Goal: Task Accomplishment & Management: Use online tool/utility

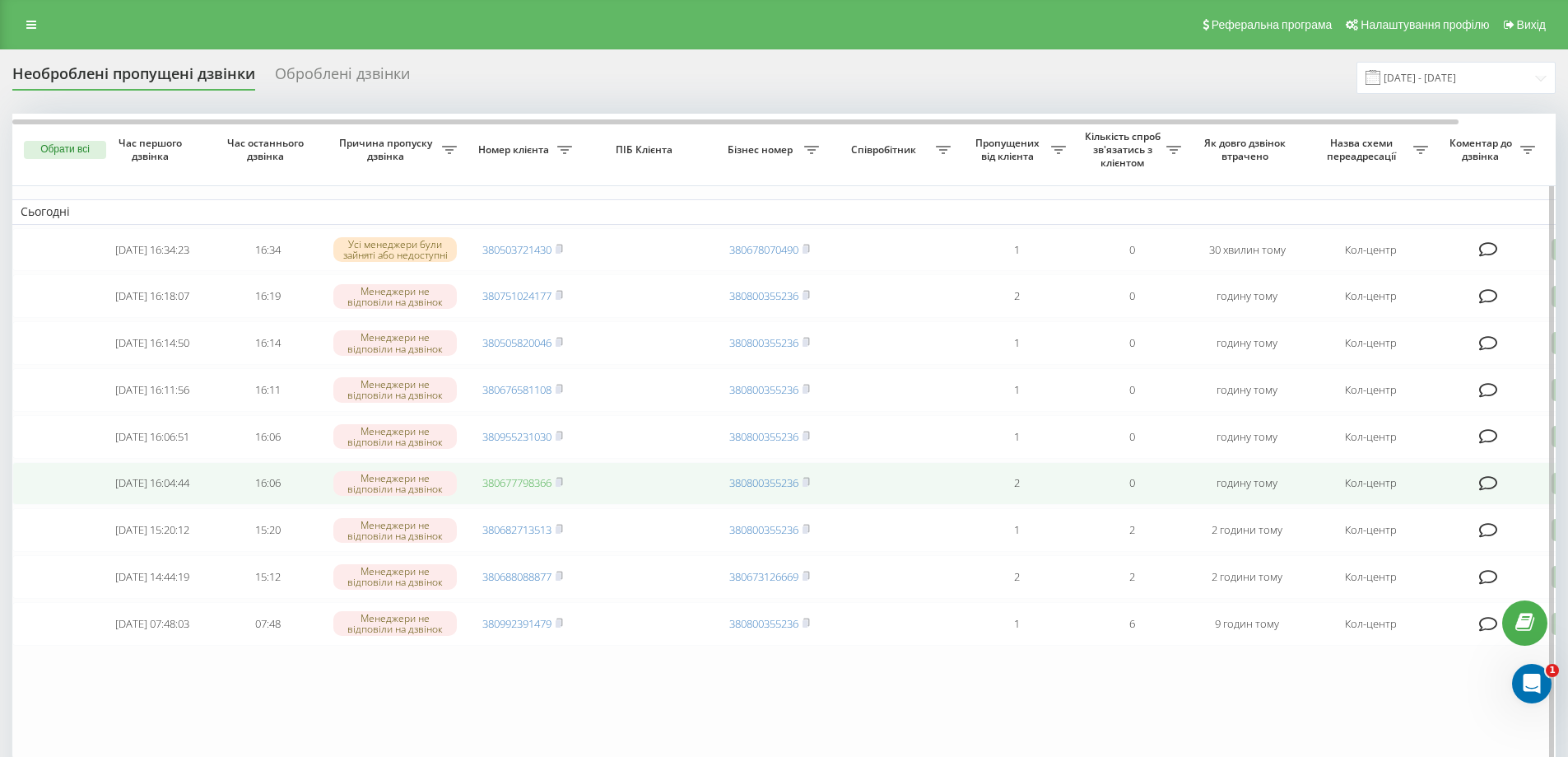
click at [541, 490] on link "380677798366" at bounding box center [517, 482] width 69 height 15
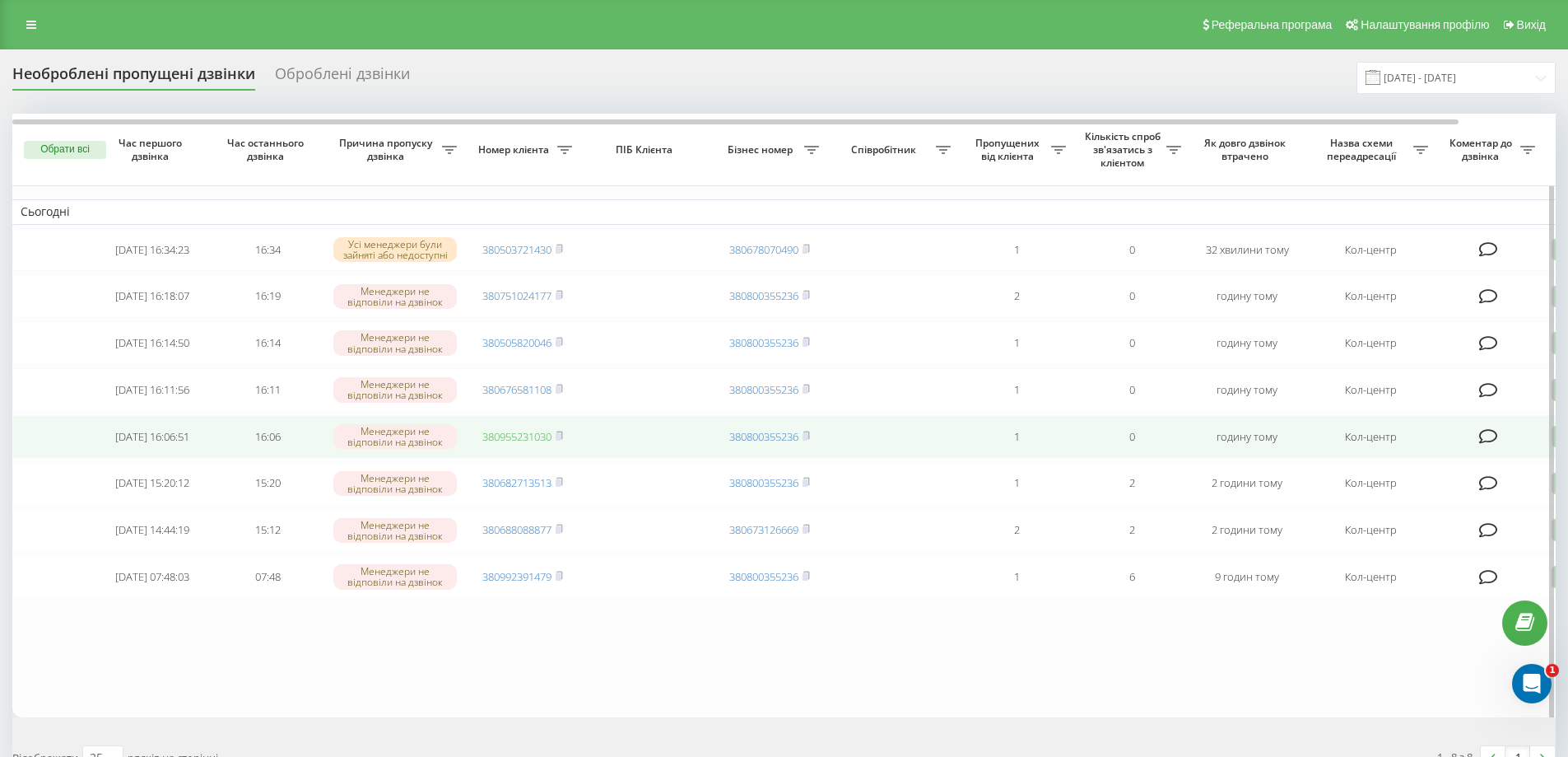
click at [542, 444] on link "380955231030" at bounding box center [517, 436] width 69 height 15
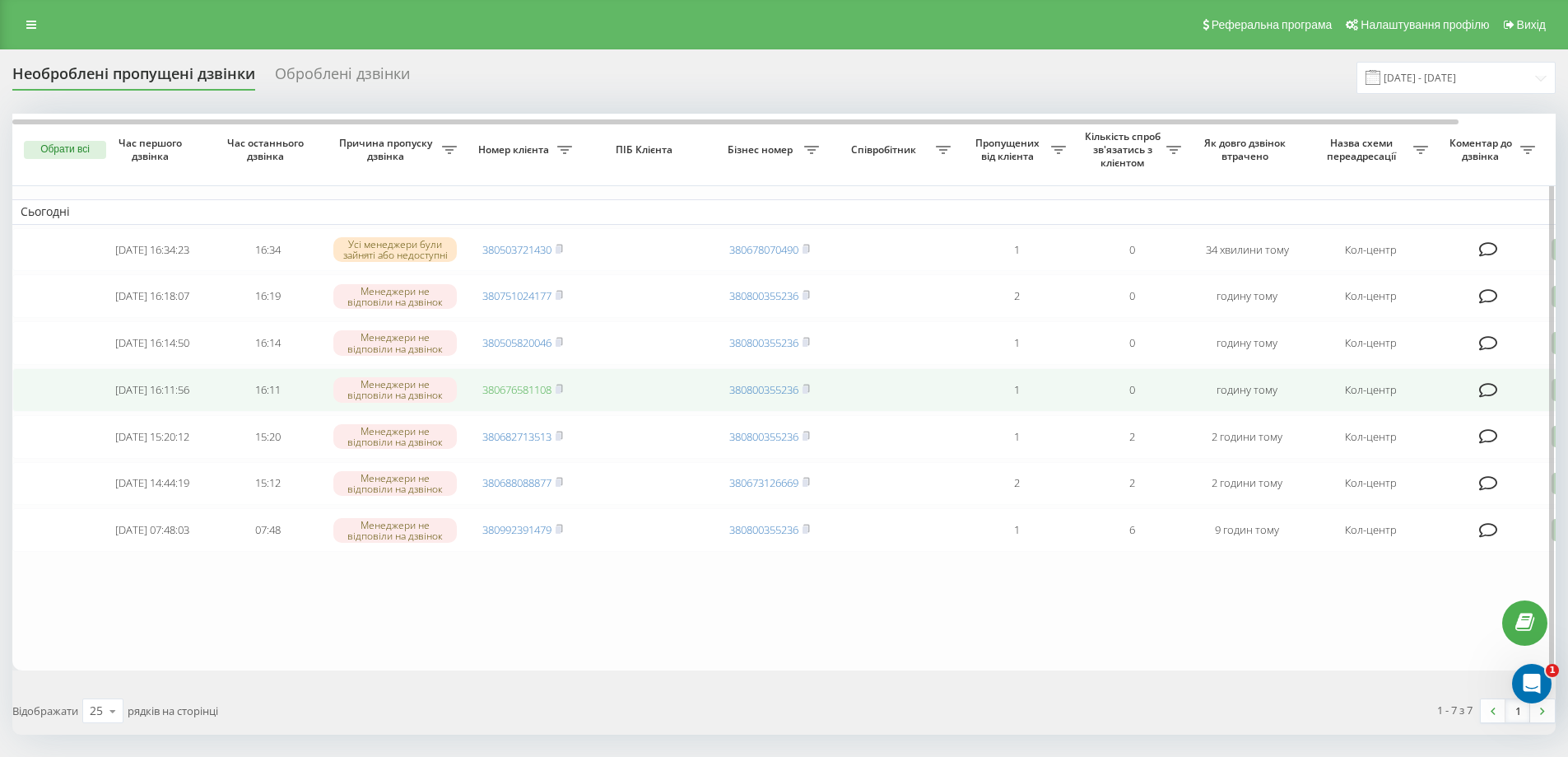
click at [541, 394] on link "380676581108" at bounding box center [517, 389] width 69 height 15
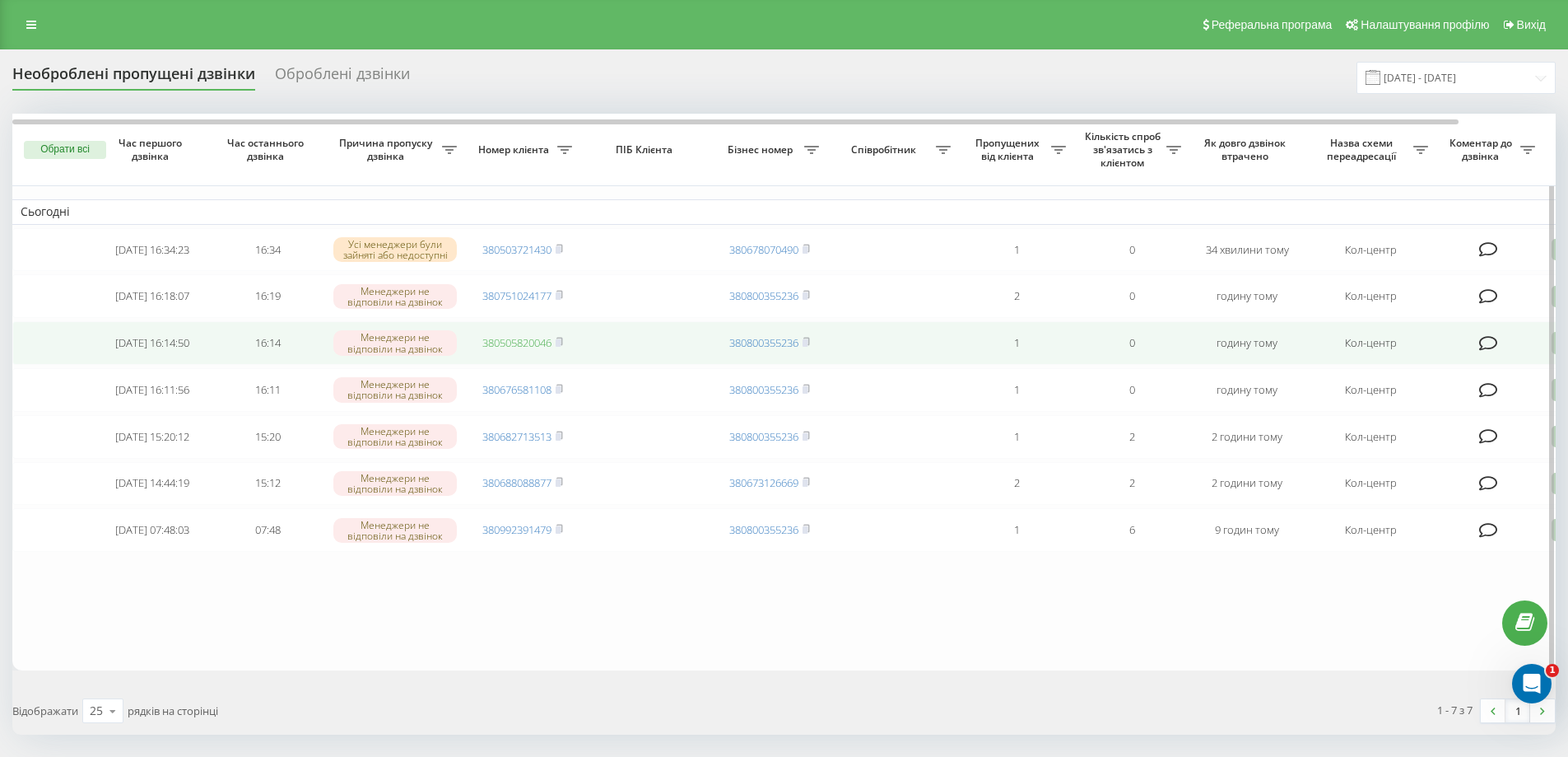
click at [533, 348] on link "380505820046" at bounding box center [517, 342] width 69 height 15
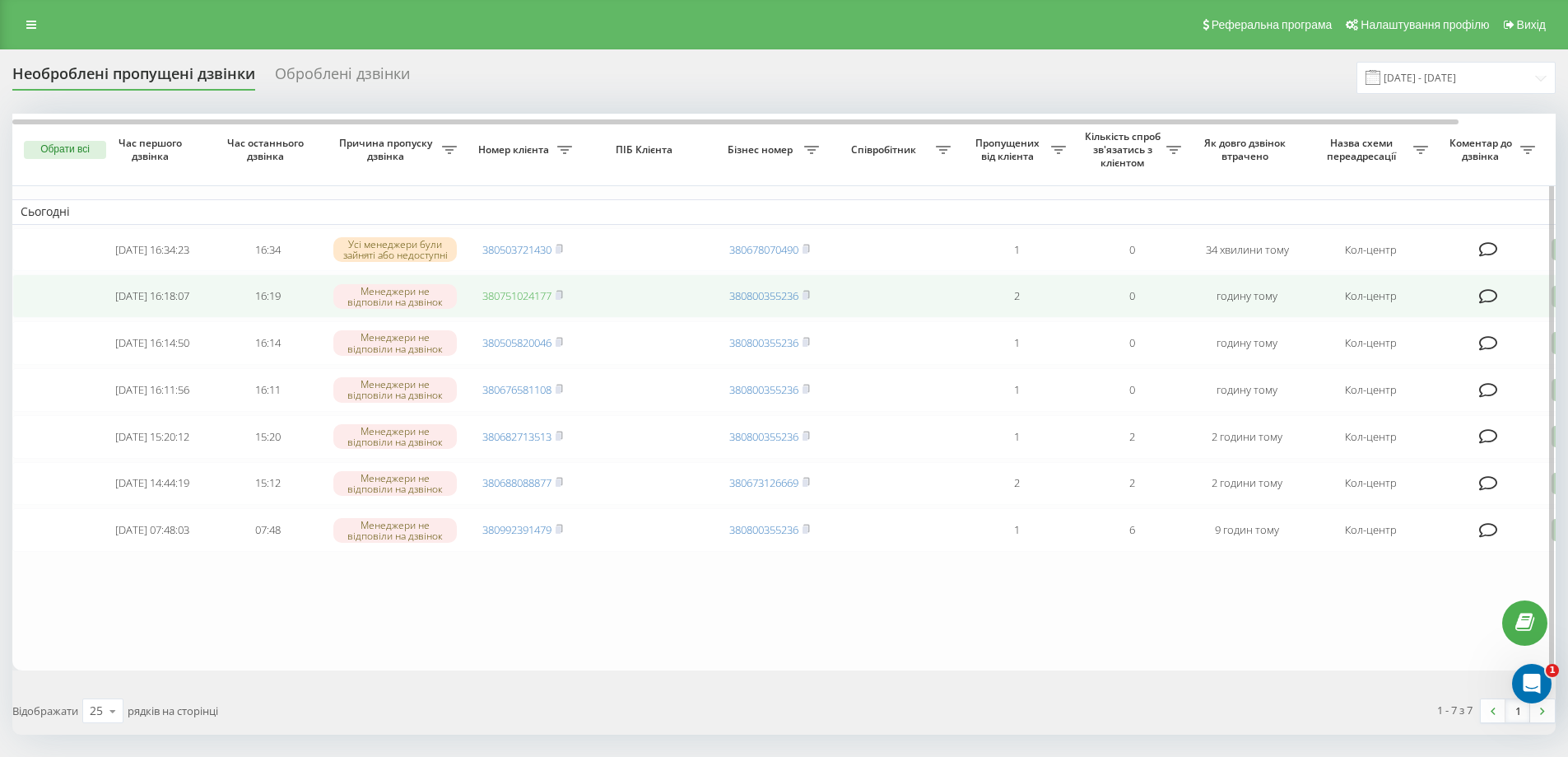
click at [536, 296] on link "380751024177" at bounding box center [517, 295] width 69 height 15
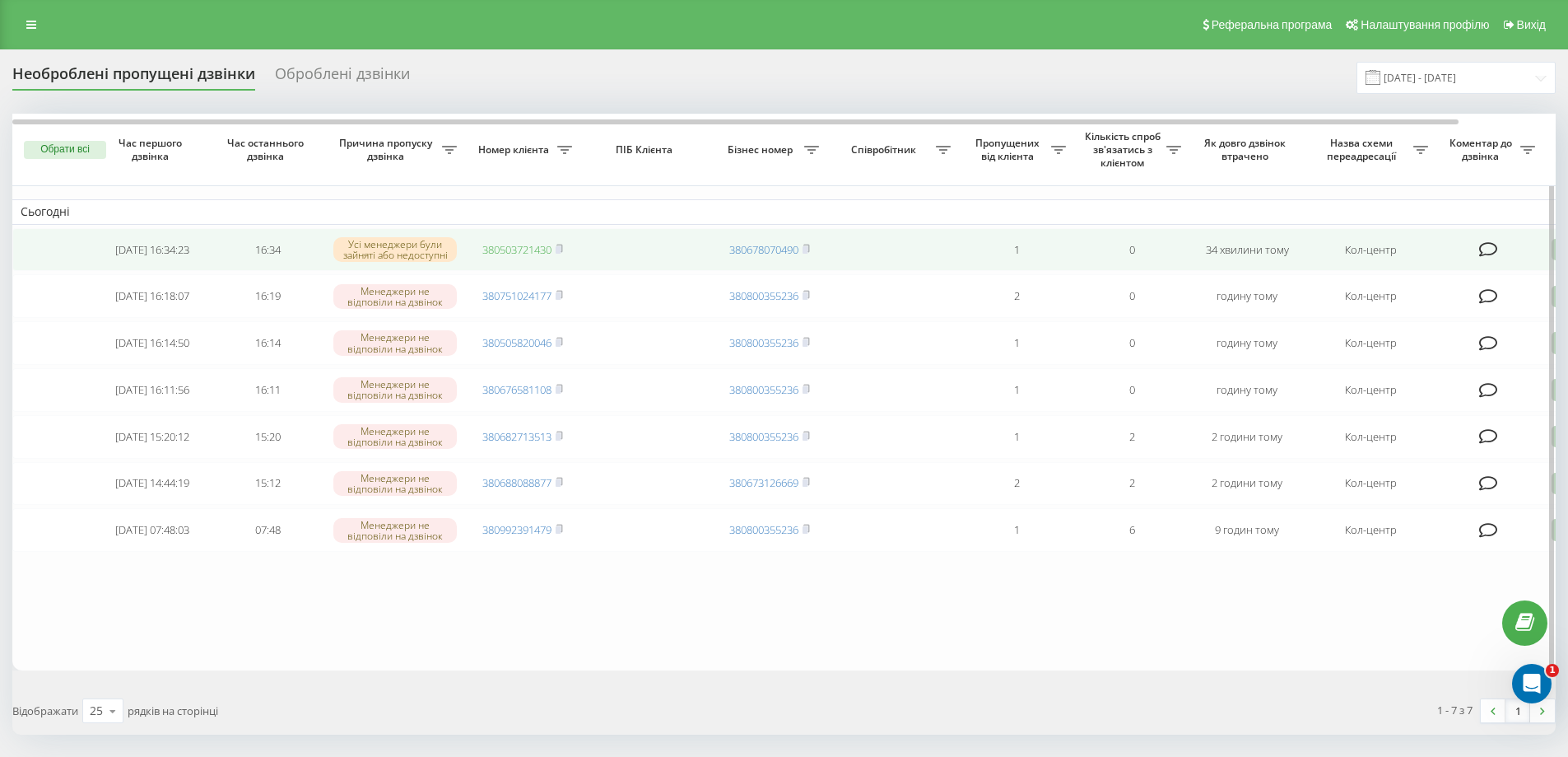
click at [525, 244] on link "380503721430" at bounding box center [517, 249] width 69 height 15
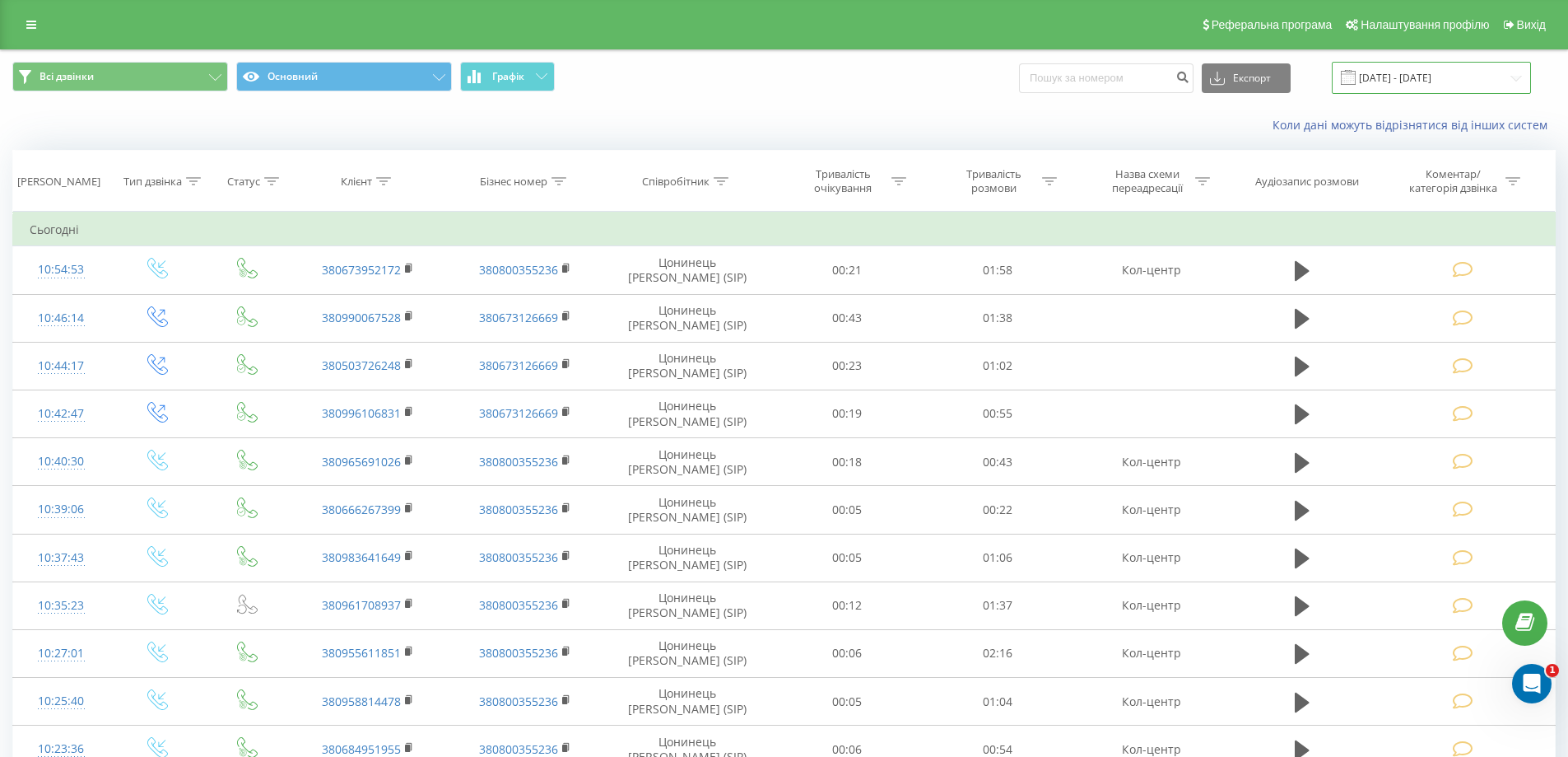
click at [1414, 74] on input "[DATE] - [DATE]" at bounding box center [1431, 78] width 199 height 32
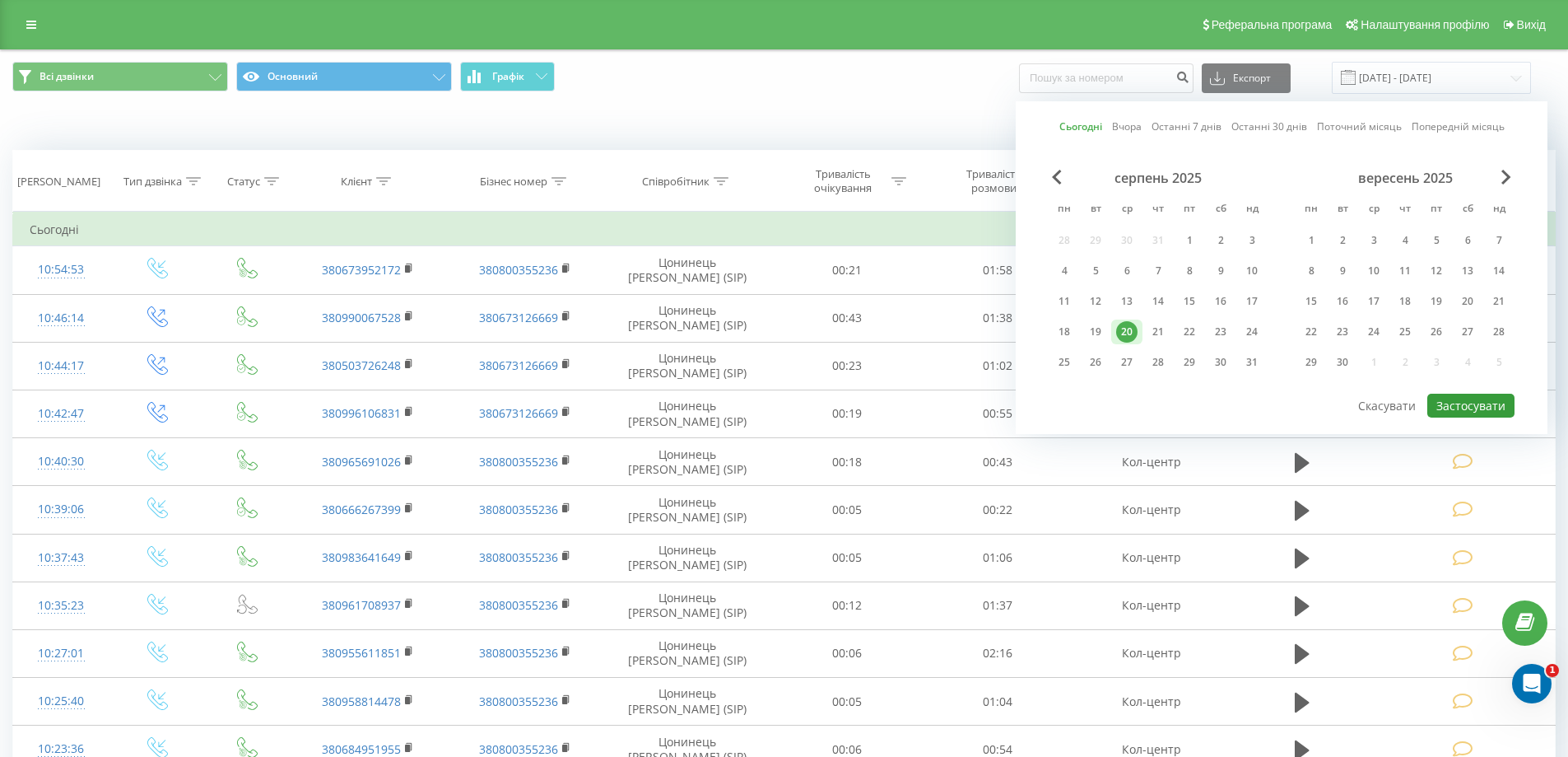
click at [1429, 405] on button "Застосувати" at bounding box center [1471, 405] width 88 height 24
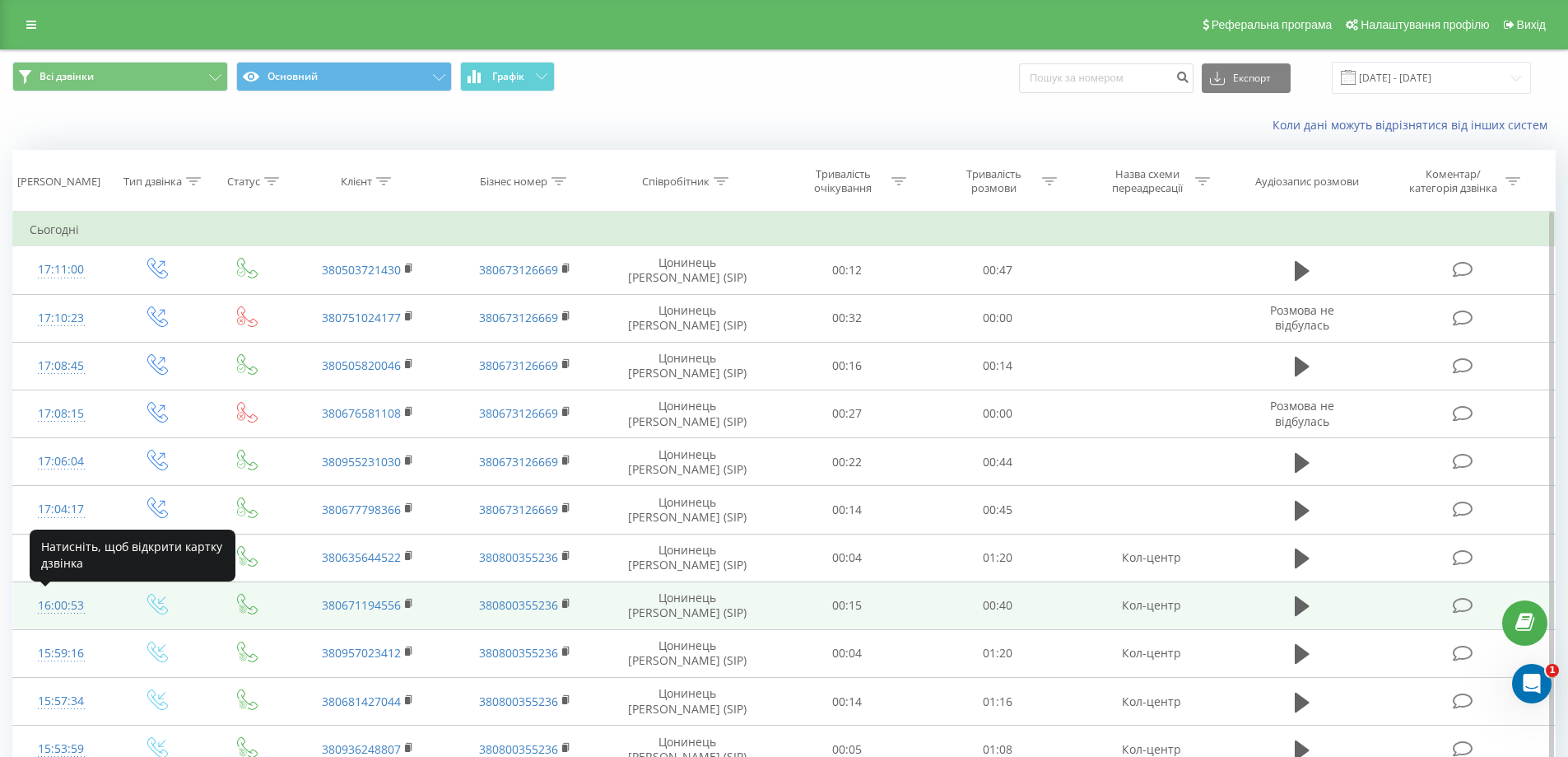
click at [65, 600] on div "16:00:53" at bounding box center [62, 606] width 64 height 32
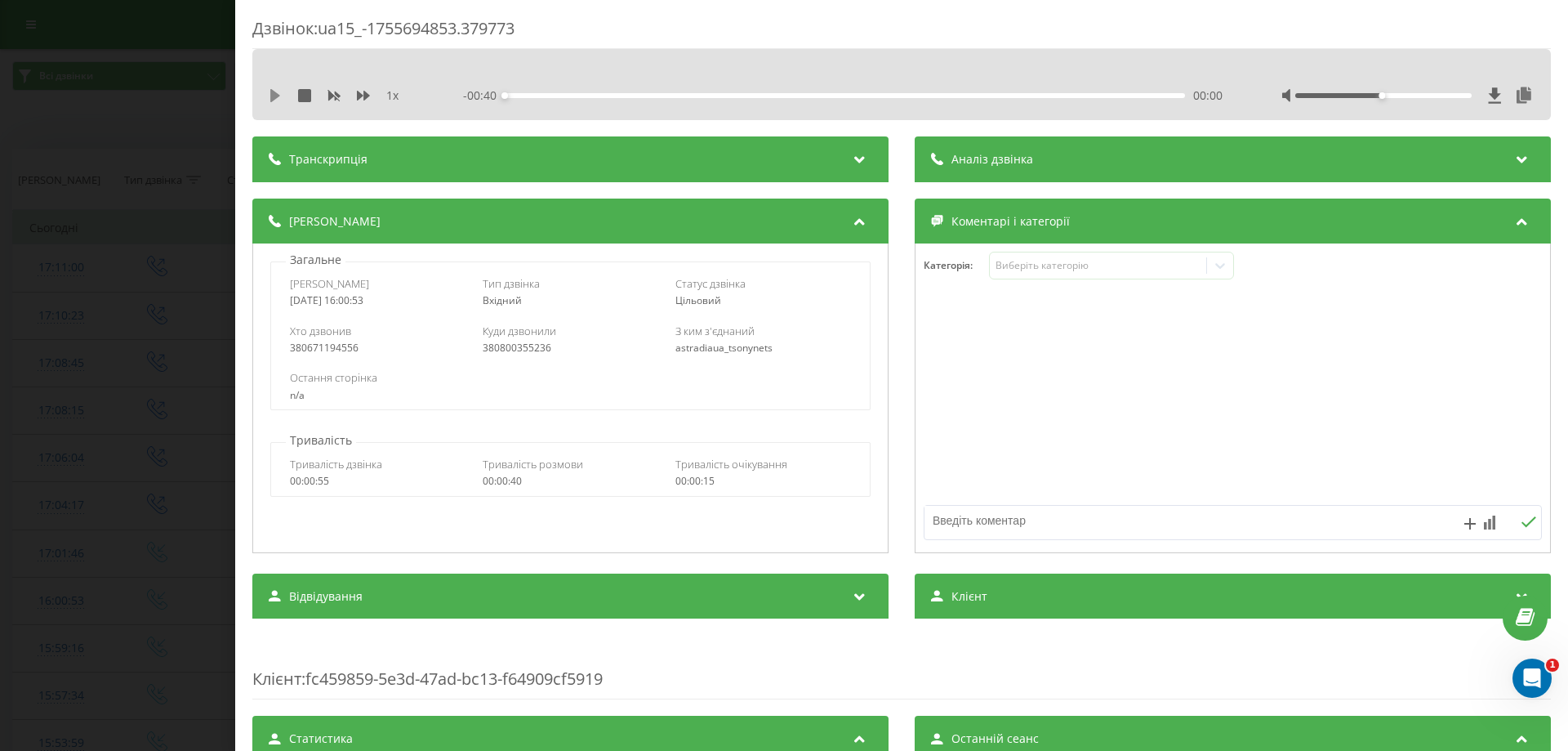
click at [273, 96] on icon at bounding box center [275, 95] width 10 height 13
click at [553, 97] on div "00:00" at bounding box center [844, 96] width 680 height 5
click at [1091, 268] on div "Виберіть категорію" at bounding box center [1098, 265] width 204 height 13
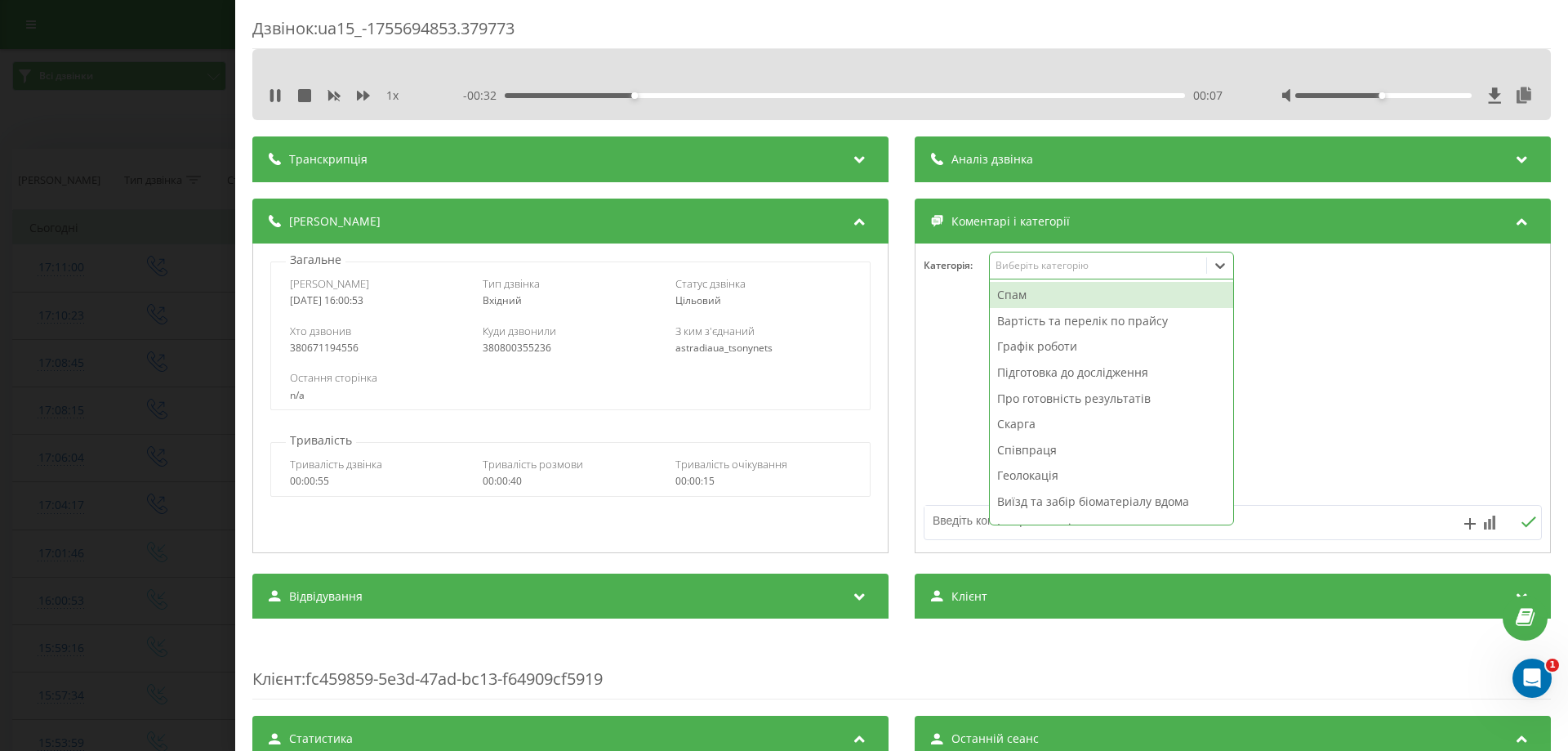
click at [1004, 394] on div "Про готовність результатів" at bounding box center [1111, 398] width 243 height 26
click at [1058, 95] on div "00:09" at bounding box center [844, 96] width 680 height 5
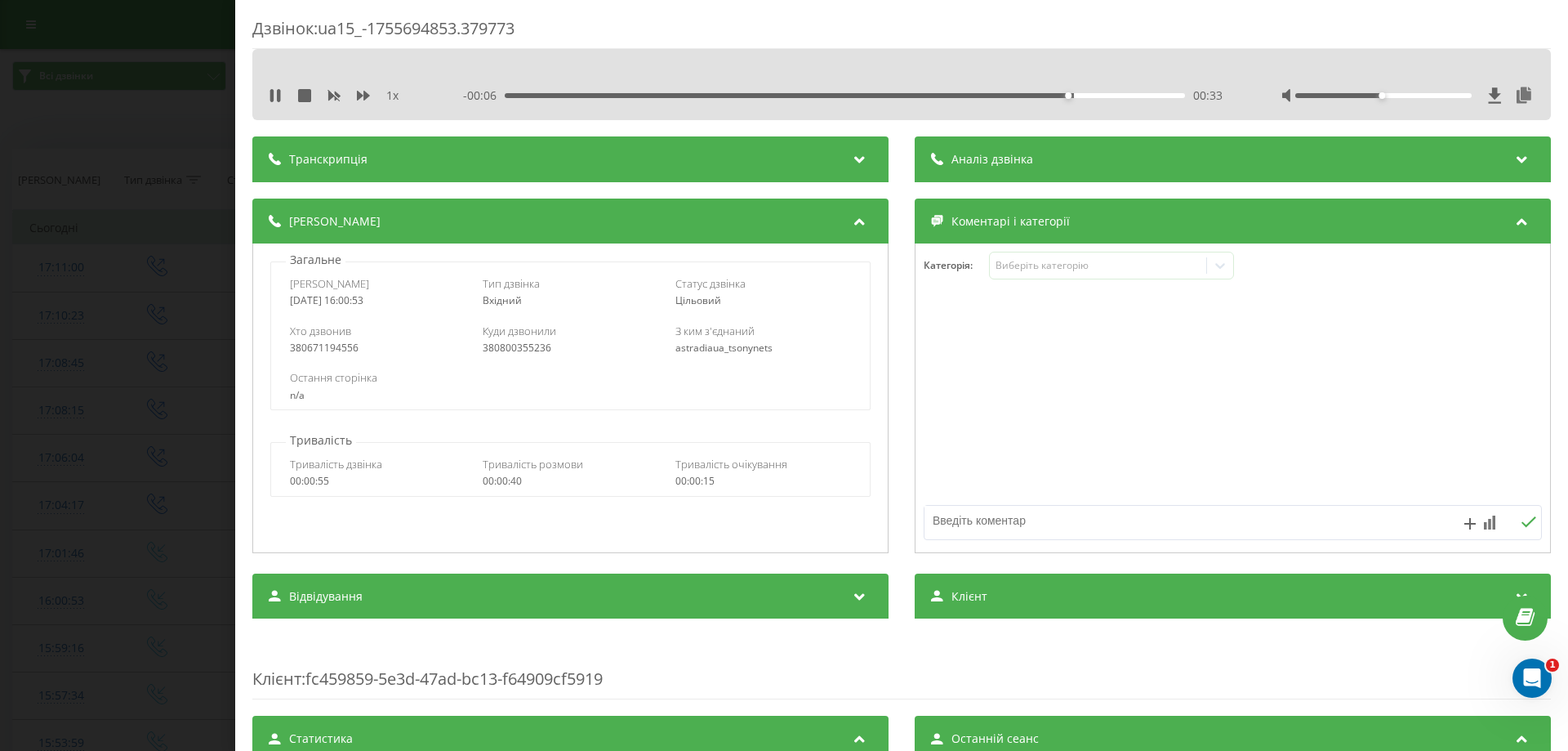
click at [952, 512] on textarea at bounding box center [1171, 520] width 493 height 30
type textarea "вайбер"
click at [1484, 519] on icon at bounding box center [1489, 522] width 11 height 14
click at [1458, 485] on div "10" at bounding box center [1457, 488] width 21 height 17
click at [1521, 526] on icon at bounding box center [1529, 521] width 16 height 11
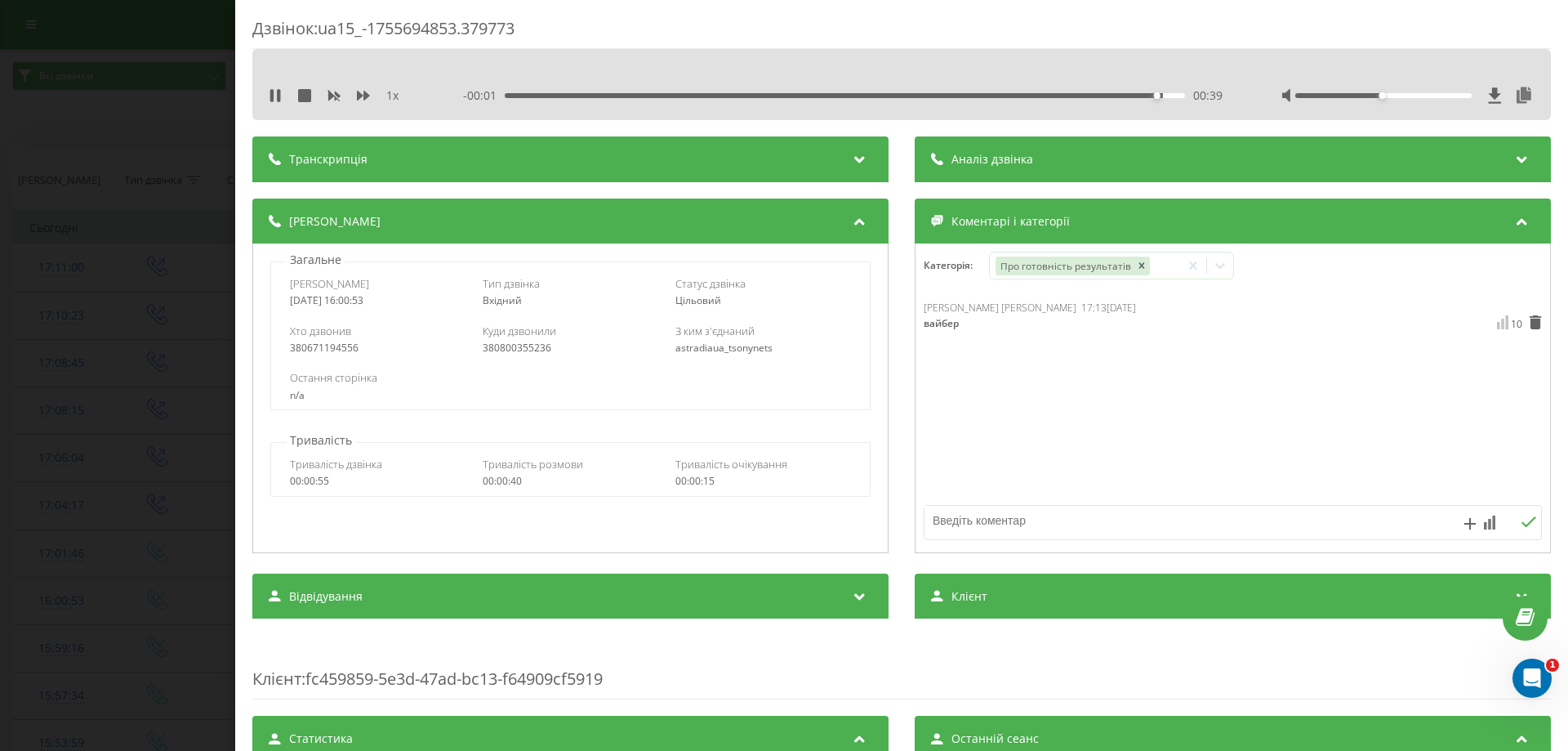
click at [64, 581] on div "Дзвінок : ua15_-1755694853.379773 1 x - 00:01 00:39 00:39 Транскрипція Для AI-а…" at bounding box center [784, 376] width 1568 height 751
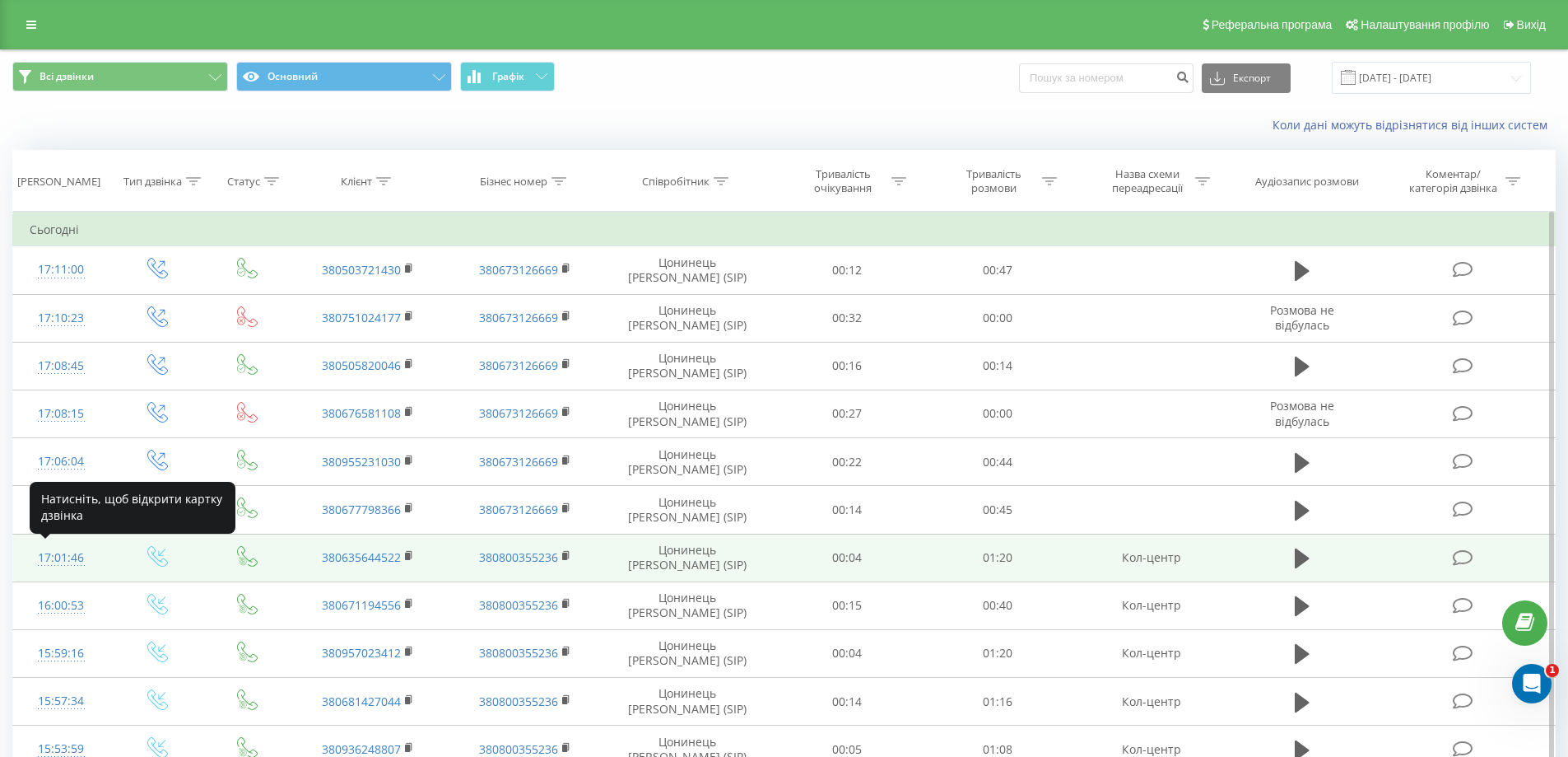
click at [53, 559] on div "17:01:46" at bounding box center [62, 558] width 64 height 32
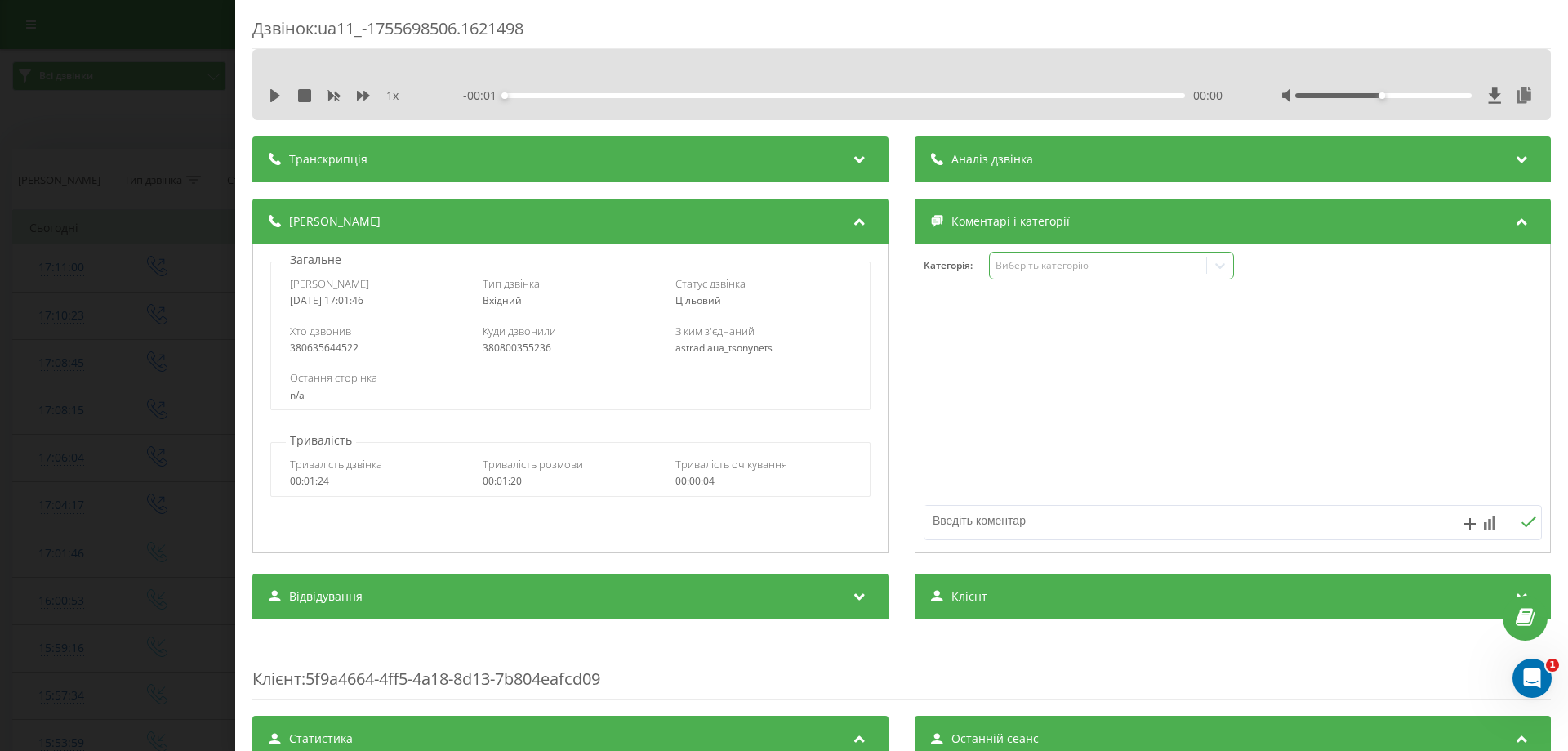
click at [1043, 272] on div "Виберіть категорію" at bounding box center [1098, 265] width 204 height 13
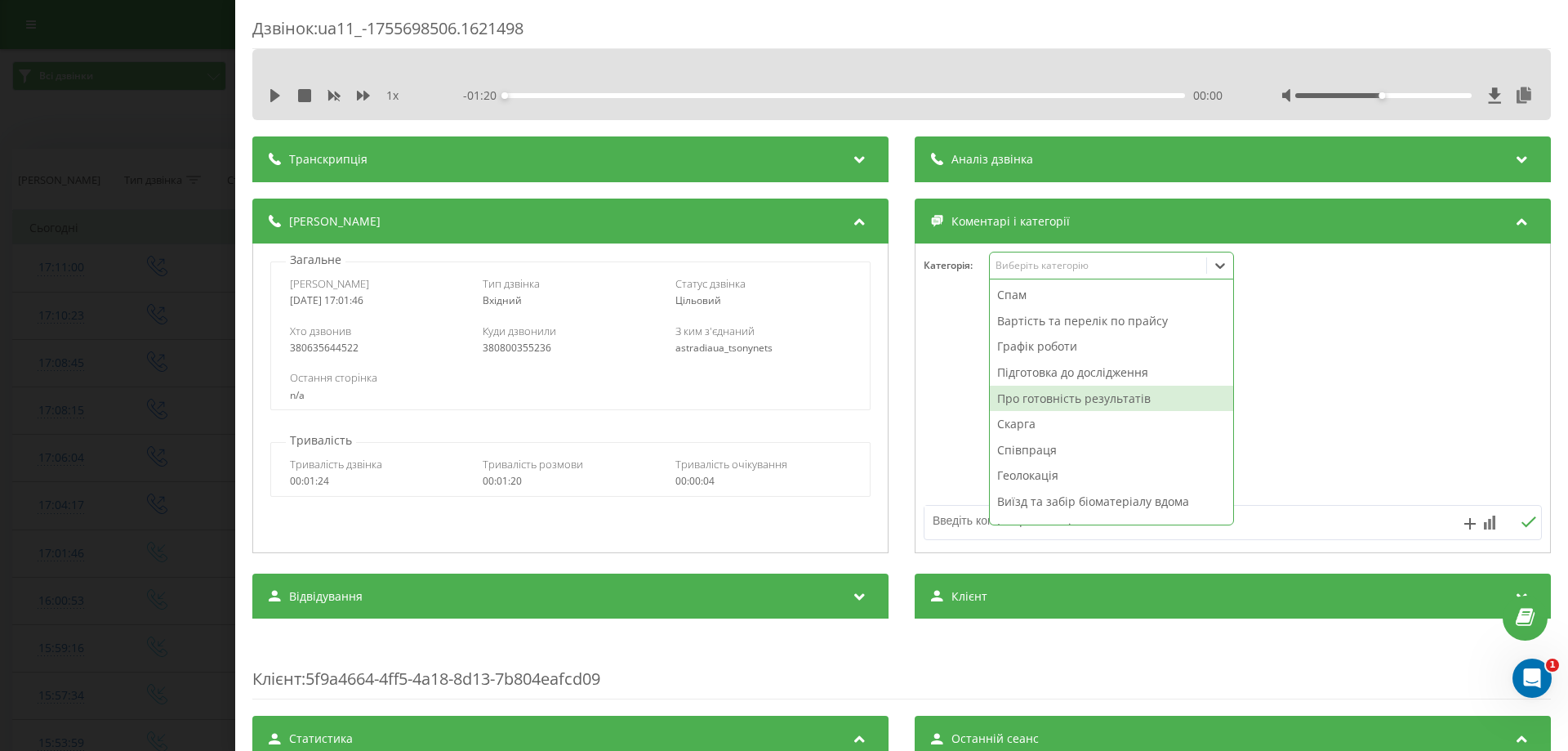
click at [1021, 399] on div "Про готовність результатів" at bounding box center [1111, 398] width 243 height 26
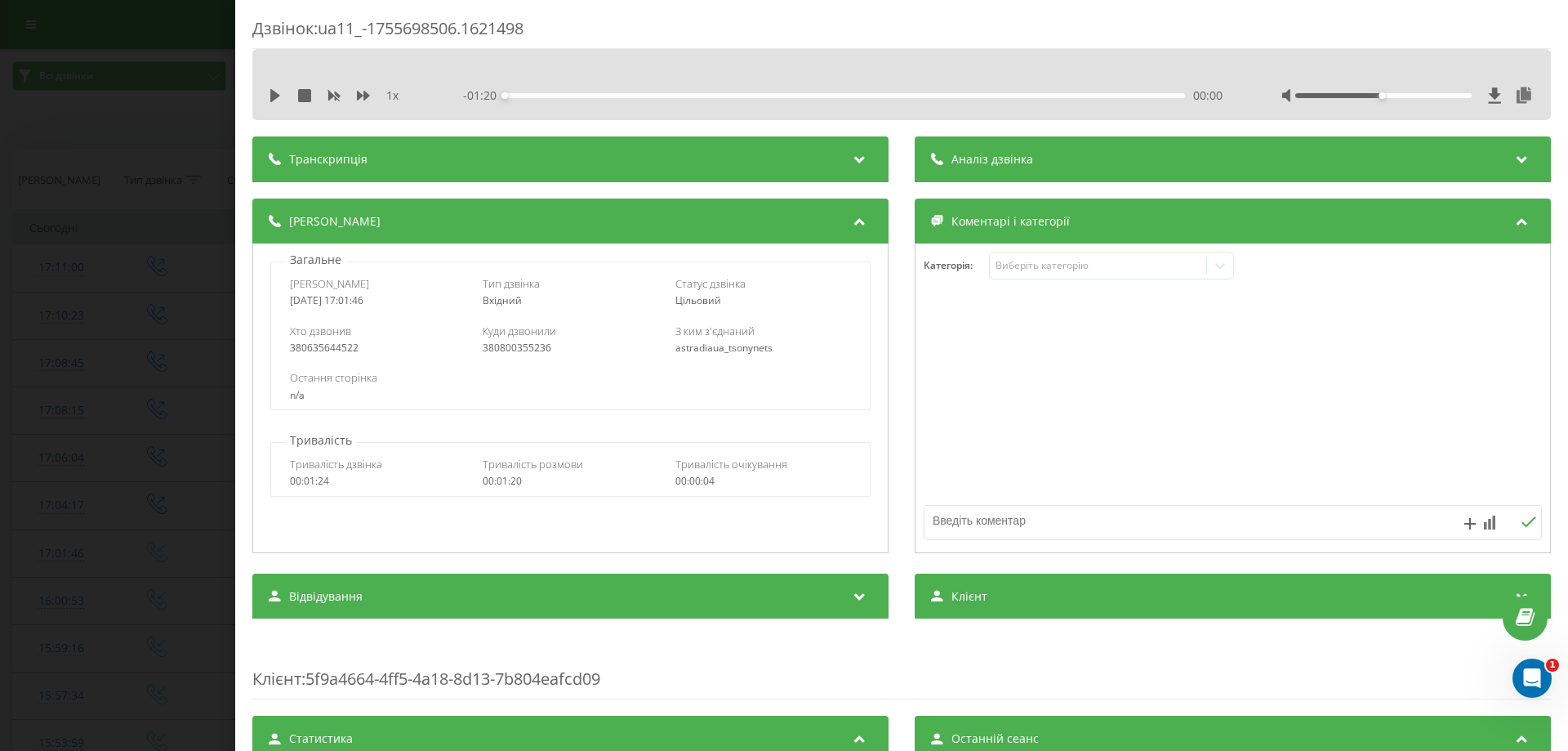
click at [964, 528] on textarea at bounding box center [1171, 520] width 493 height 30
type textarea "вайбер"
click at [1484, 516] on icon at bounding box center [1489, 522] width 11 height 14
click at [1457, 490] on div "10" at bounding box center [1457, 488] width 21 height 17
click at [1521, 526] on icon at bounding box center [1529, 521] width 15 height 11
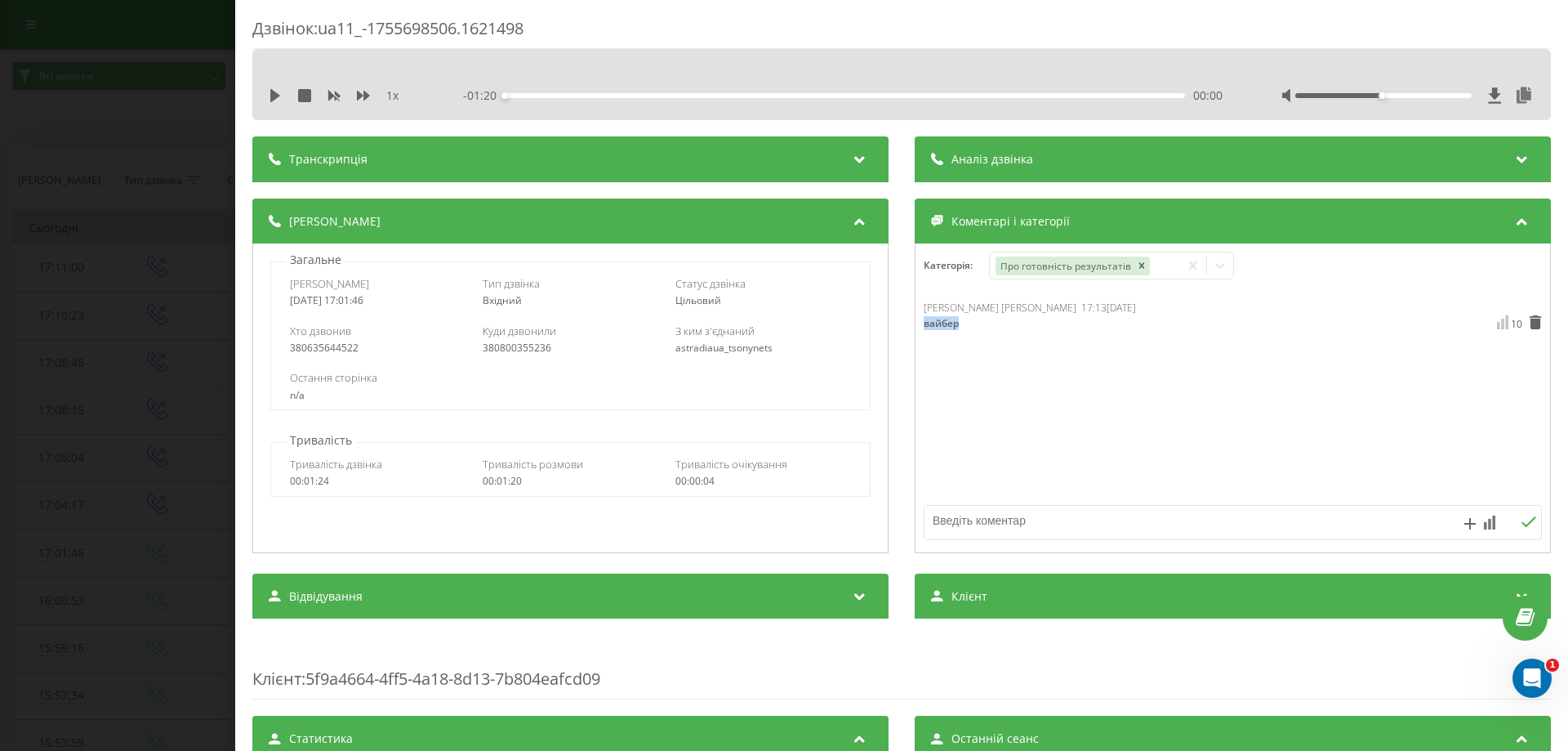
drag, startPoint x: 953, startPoint y: 321, endPoint x: 919, endPoint y: 321, distance: 34.0
click at [924, 321] on div "вайбер" at bounding box center [1009, 323] width 170 height 13
copy div "вайбер"
click at [161, 503] on div "Дзвінок : ua11_-1755698506.1621498 1 x - 01:20 00:00 00:00 Транскрипція Для AI-…" at bounding box center [784, 376] width 1568 height 751
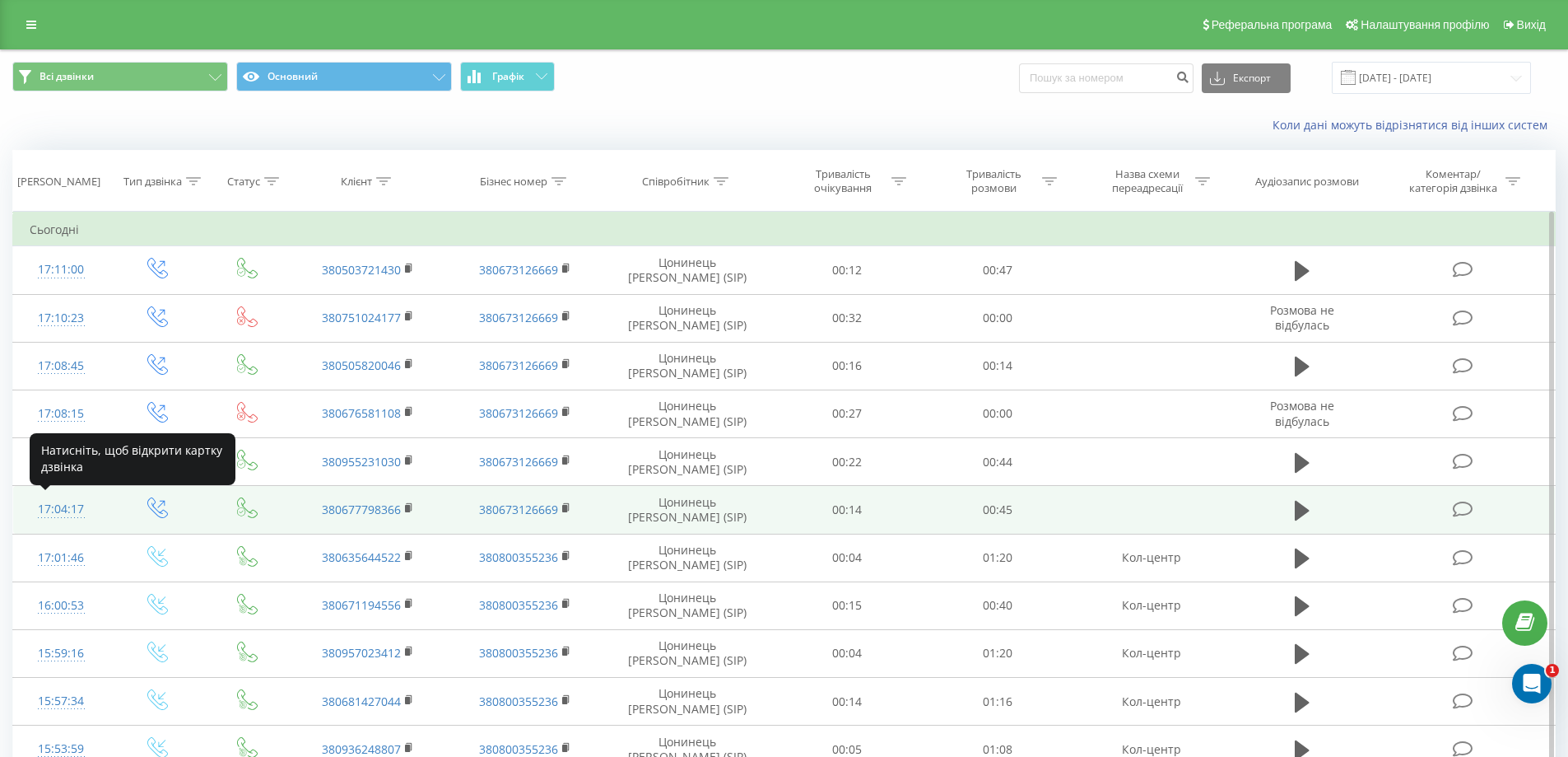
click at [67, 509] on div "17:04:17" at bounding box center [62, 509] width 64 height 32
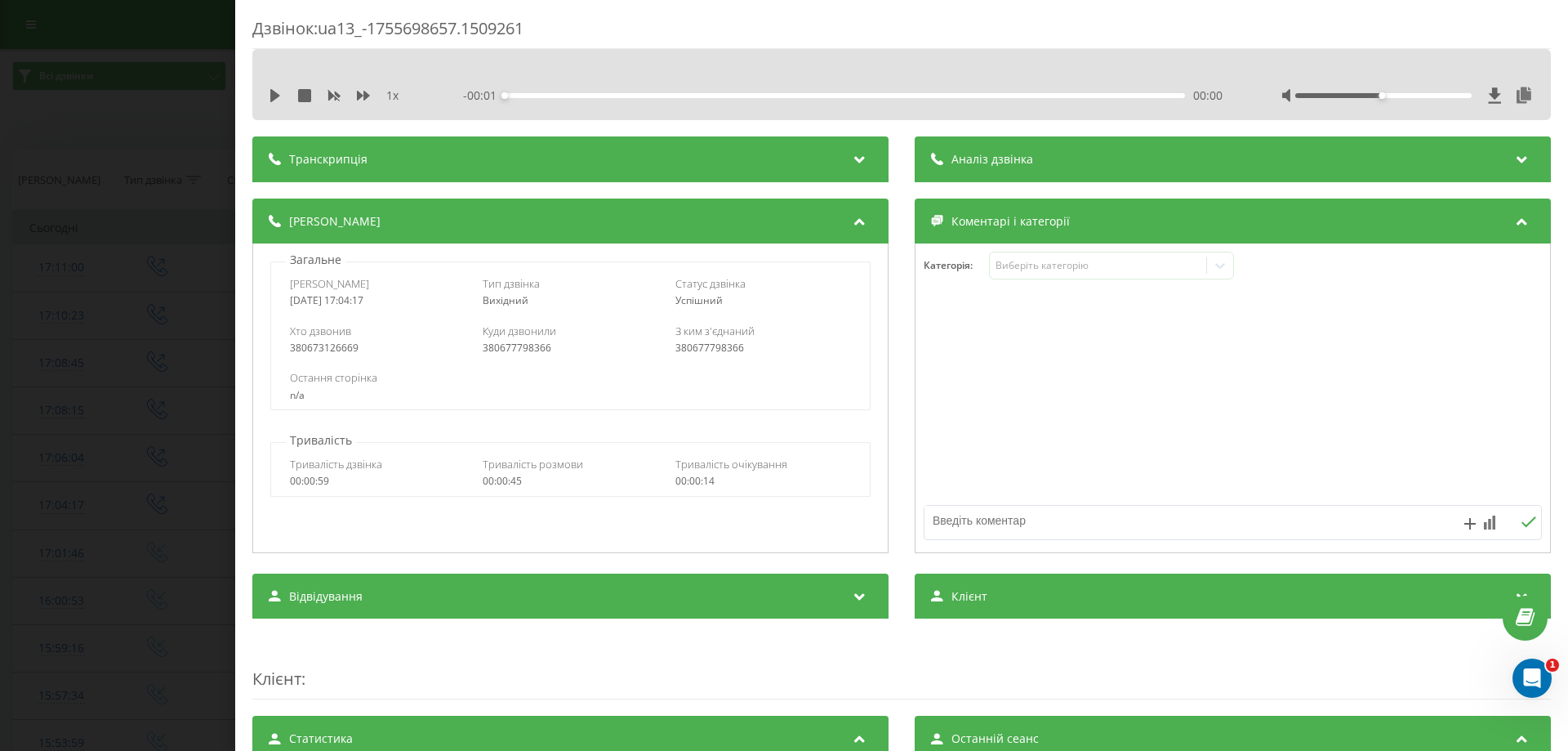
click at [1014, 281] on div "Категорія : Виберіть категорію" at bounding box center [1233, 276] width 634 height 49
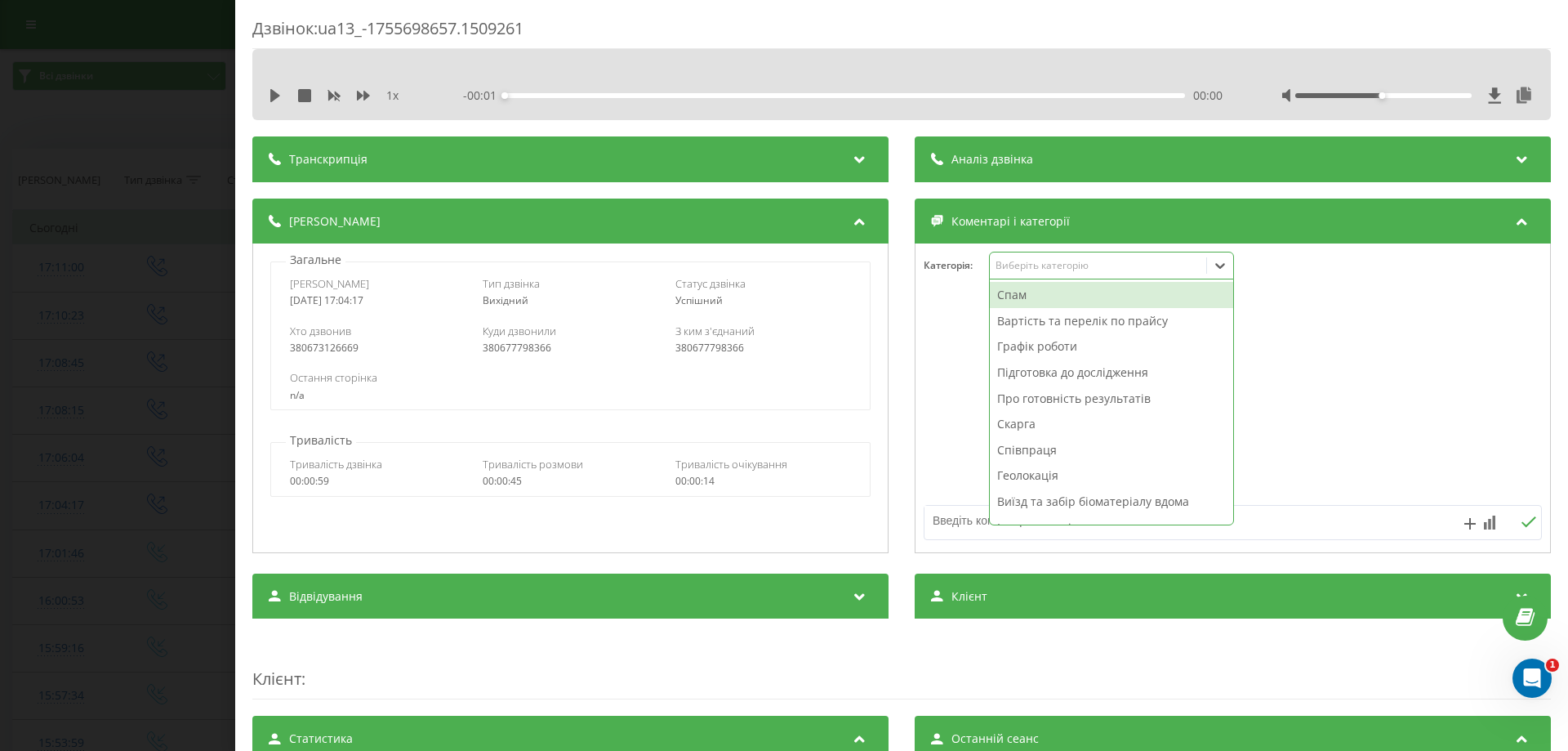
click at [1020, 271] on div "Виберіть категорію" at bounding box center [1098, 265] width 204 height 13
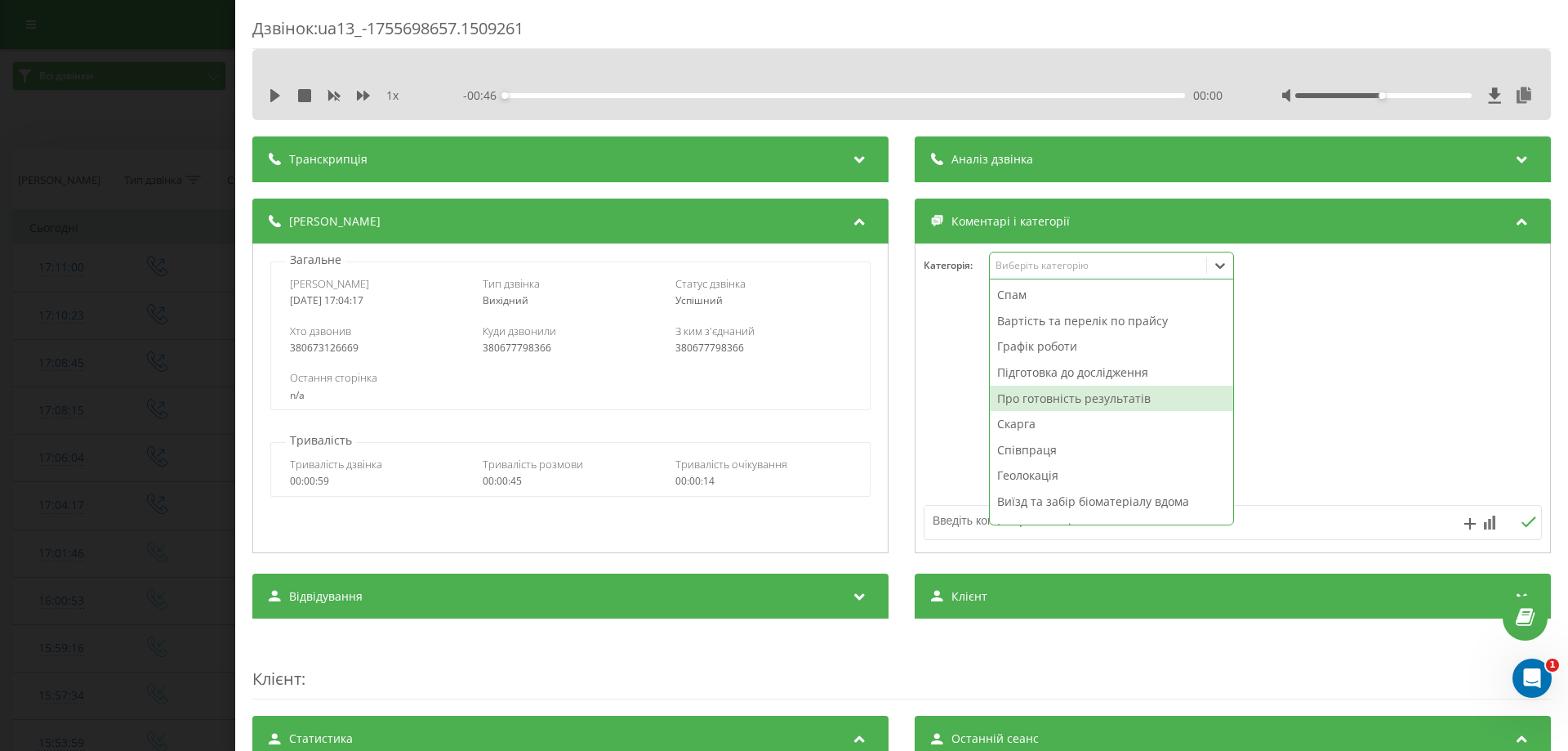
click at [1014, 390] on div "Про готовність результатів" at bounding box center [1111, 398] width 243 height 26
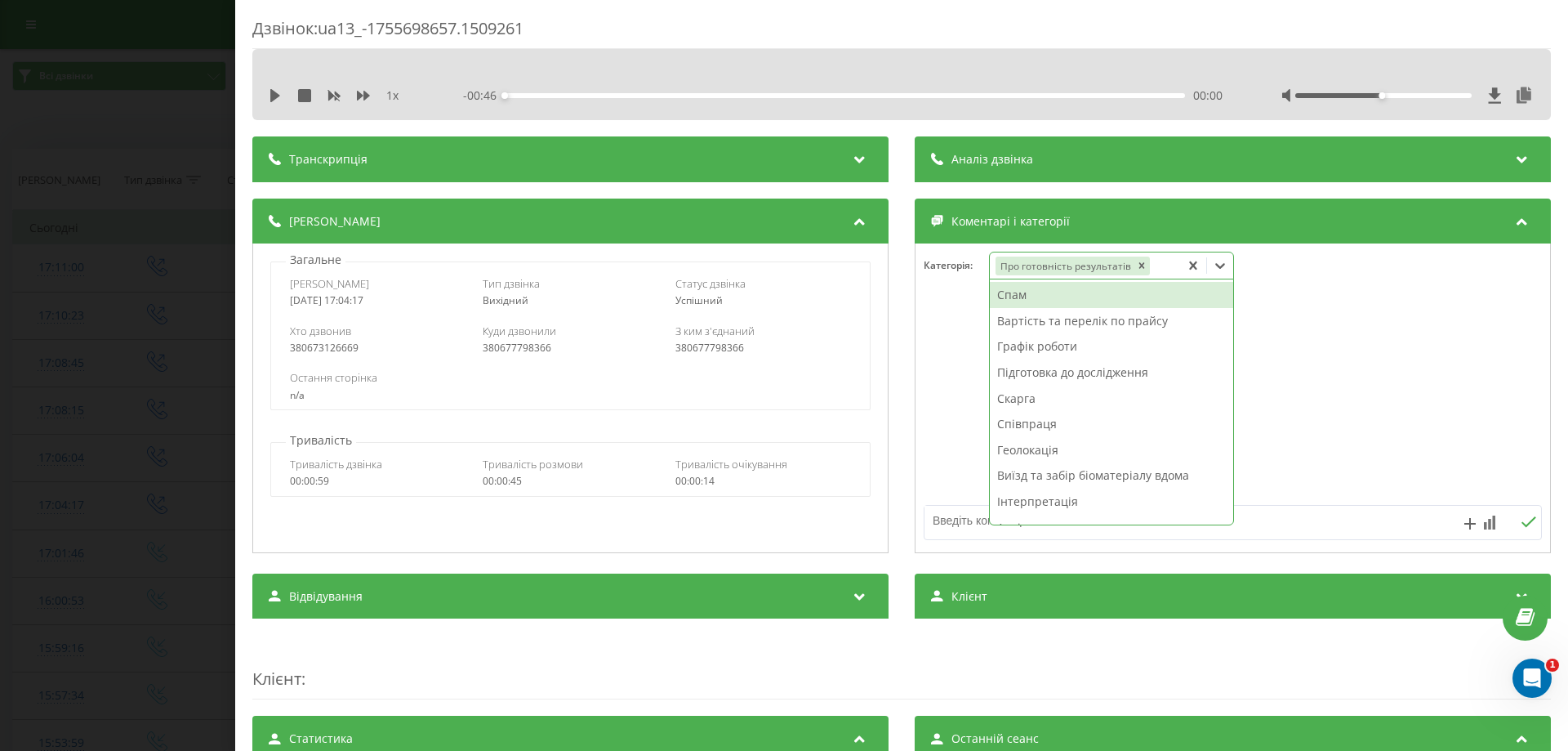
click at [957, 514] on textarea at bounding box center [1171, 520] width 493 height 30
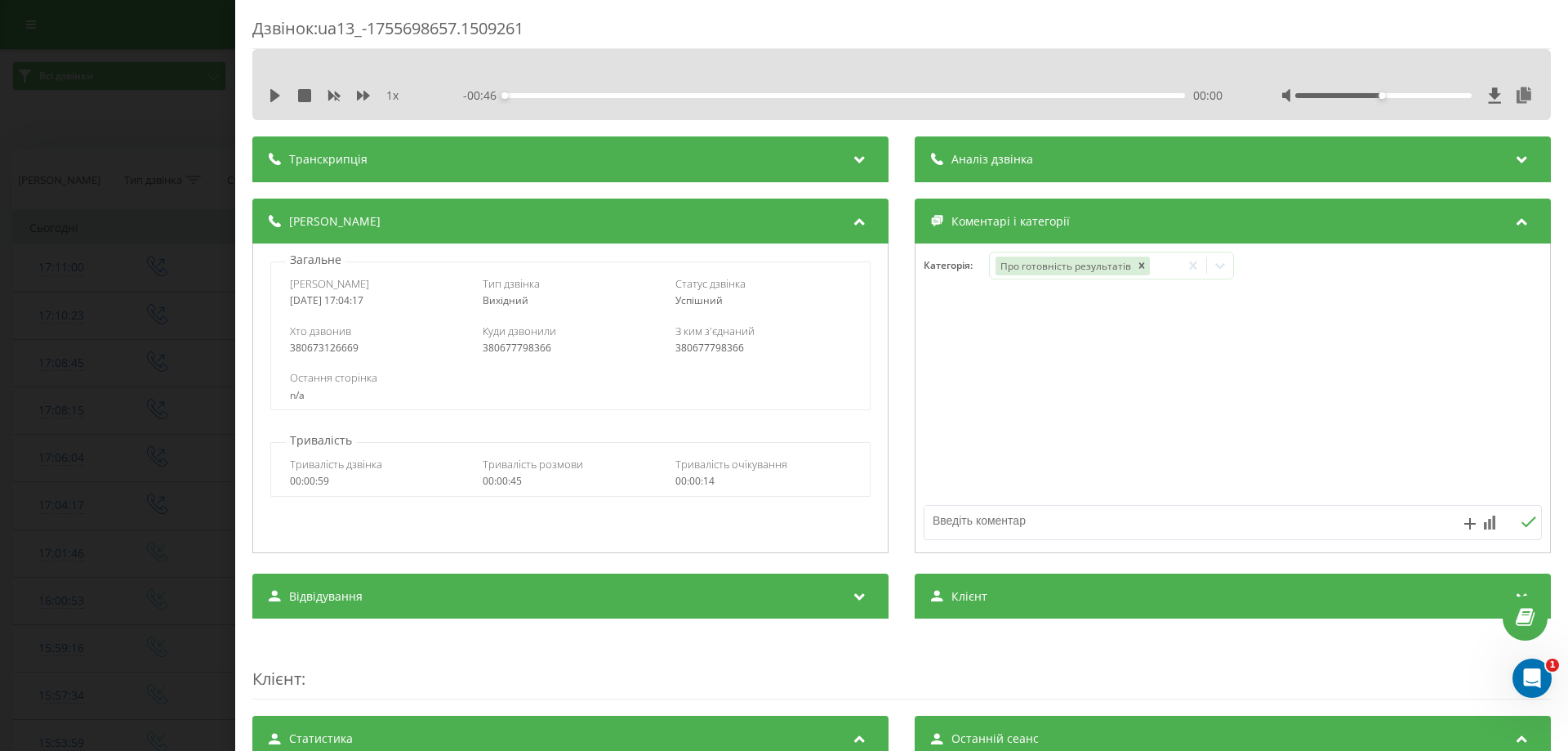
paste textarea "вайбер"
type textarea "вайбер"
click at [1484, 521] on icon at bounding box center [1489, 522] width 11 height 14
drag, startPoint x: 1460, startPoint y: 491, endPoint x: 1490, endPoint y: 501, distance: 31.6
click at [1460, 491] on div "10" at bounding box center [1457, 488] width 21 height 17
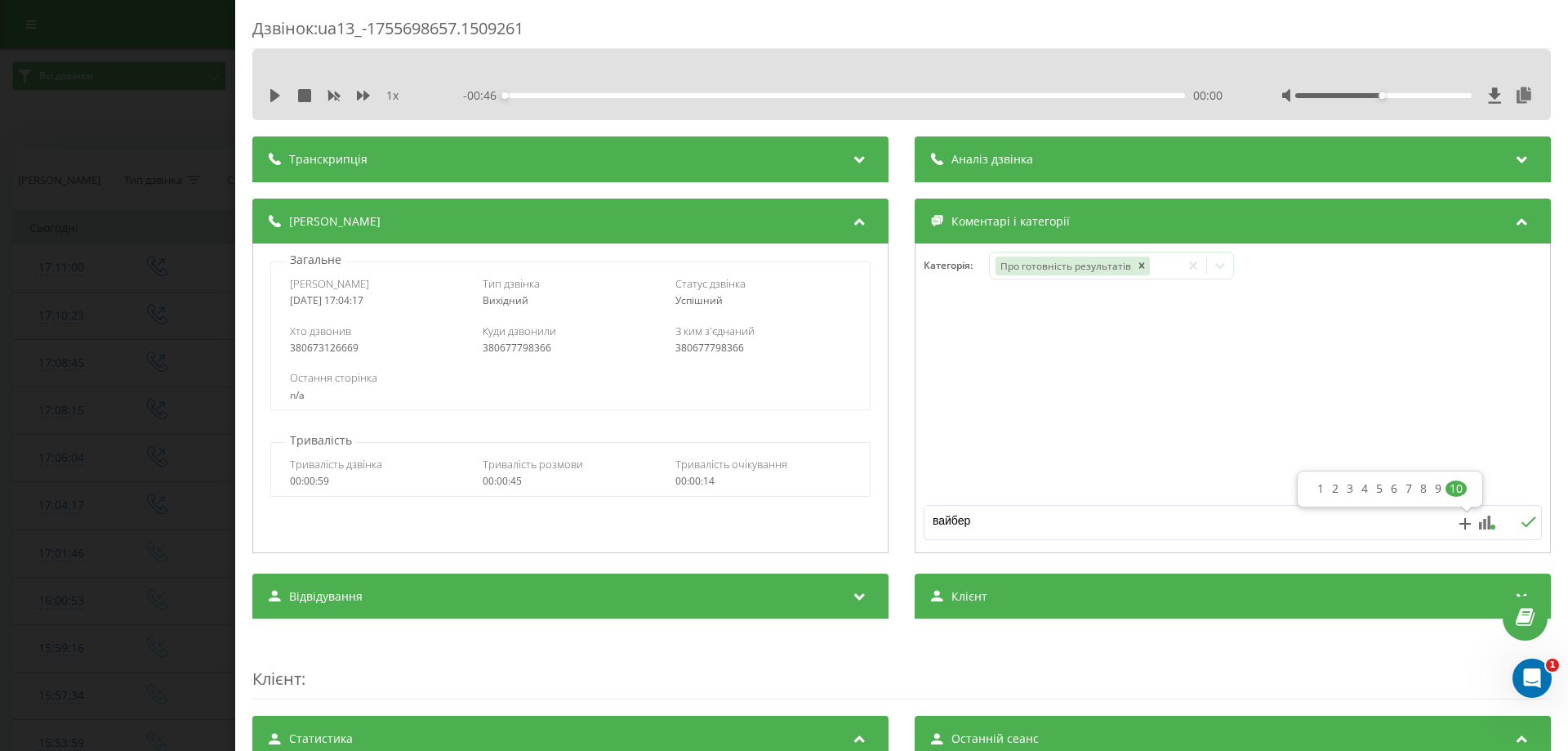
click at [1521, 522] on icon at bounding box center [1529, 521] width 16 height 11
drag, startPoint x: 35, startPoint y: 506, endPoint x: 51, endPoint y: 475, distance: 34.9
click at [38, 507] on div "Дзвінок : ua13_-1755698657.1509261 1 x - 00:46 00:00 00:00 Транскрипція Для AI-…" at bounding box center [784, 376] width 1568 height 751
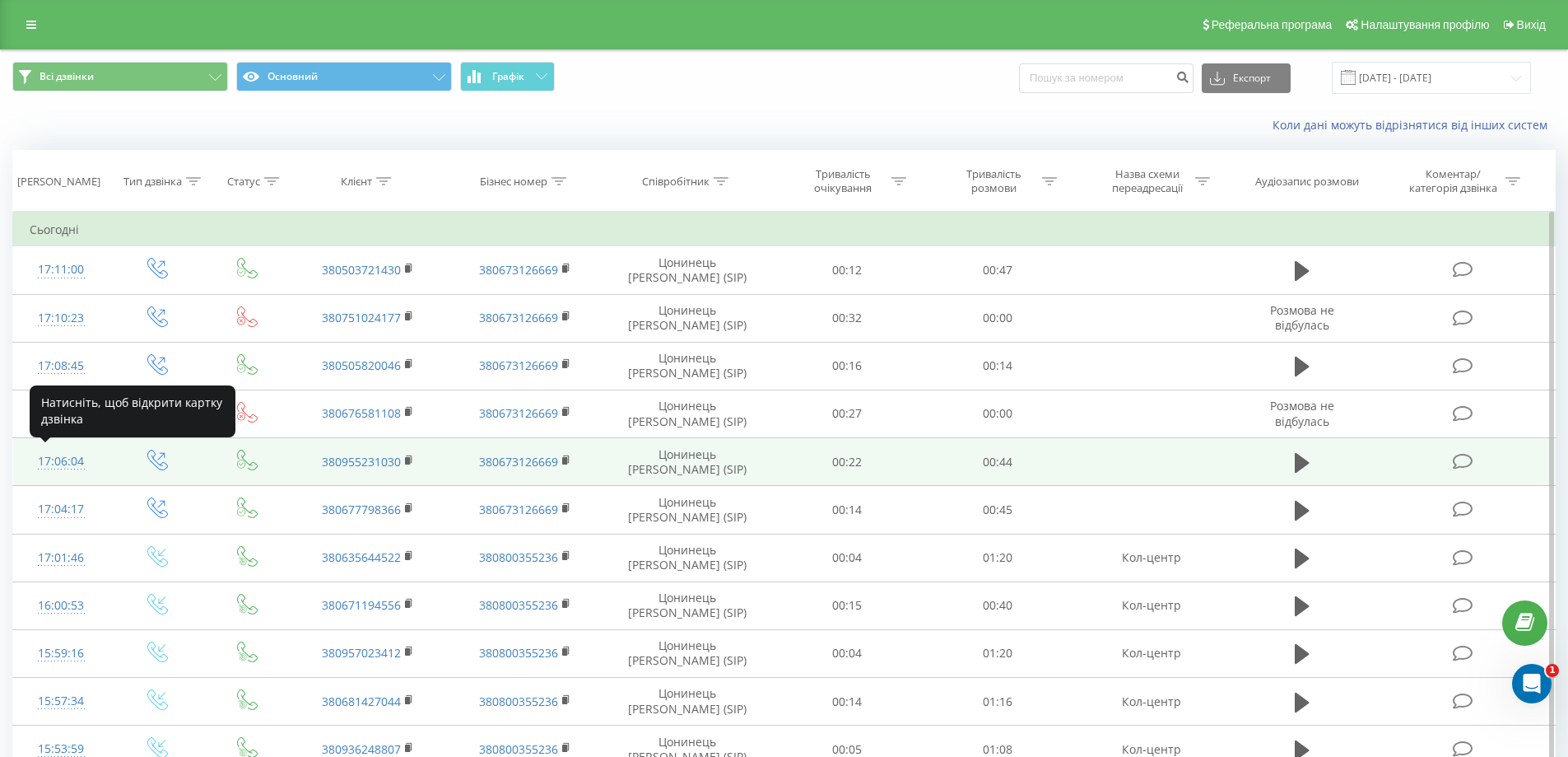
click at [54, 454] on div "17:06:04" at bounding box center [62, 462] width 64 height 32
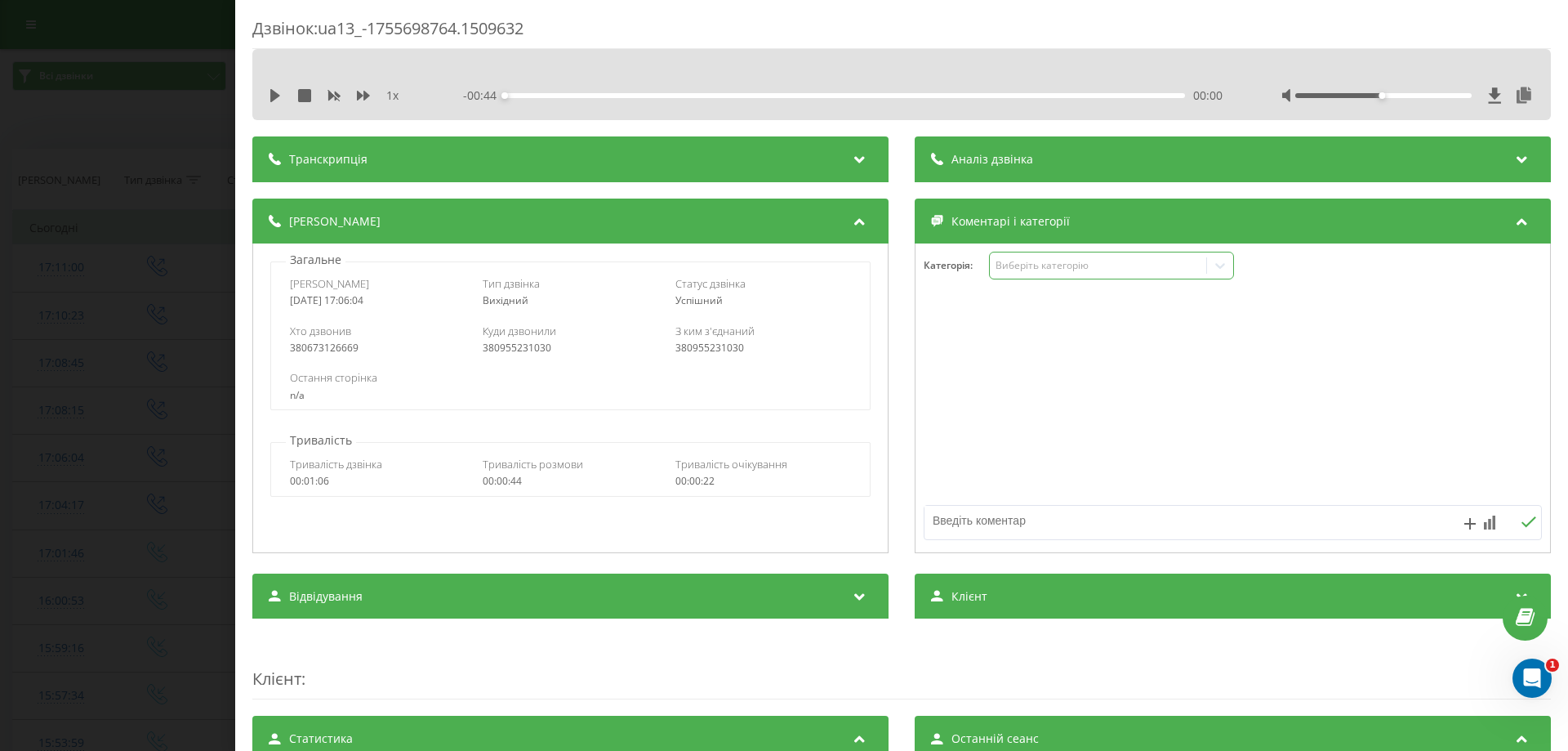
click at [1015, 261] on div "Виберіть категорію" at bounding box center [1098, 265] width 204 height 13
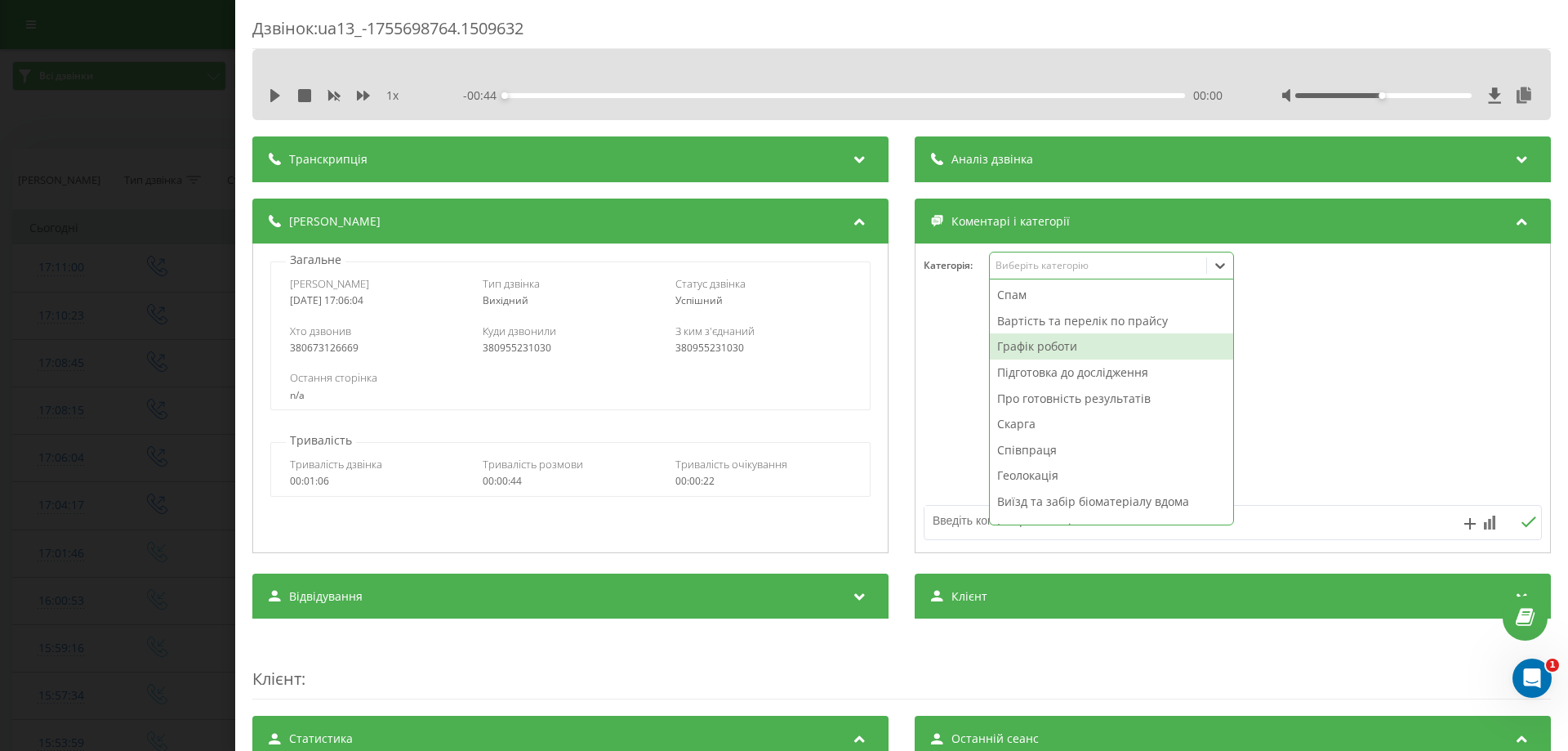
click at [1006, 341] on div "Графік роботи" at bounding box center [1111, 347] width 243 height 26
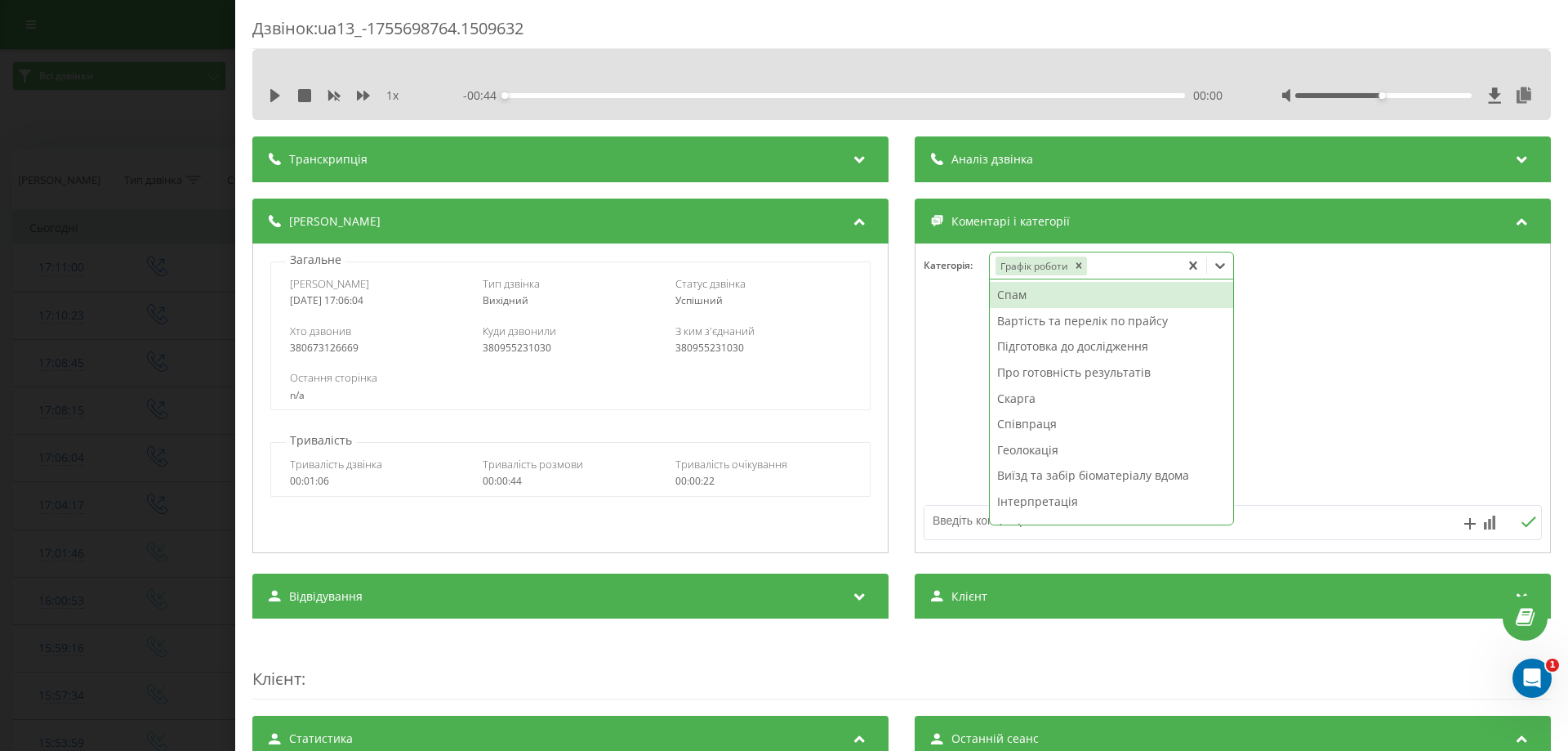
click at [956, 517] on textarea at bounding box center [1171, 520] width 493 height 30
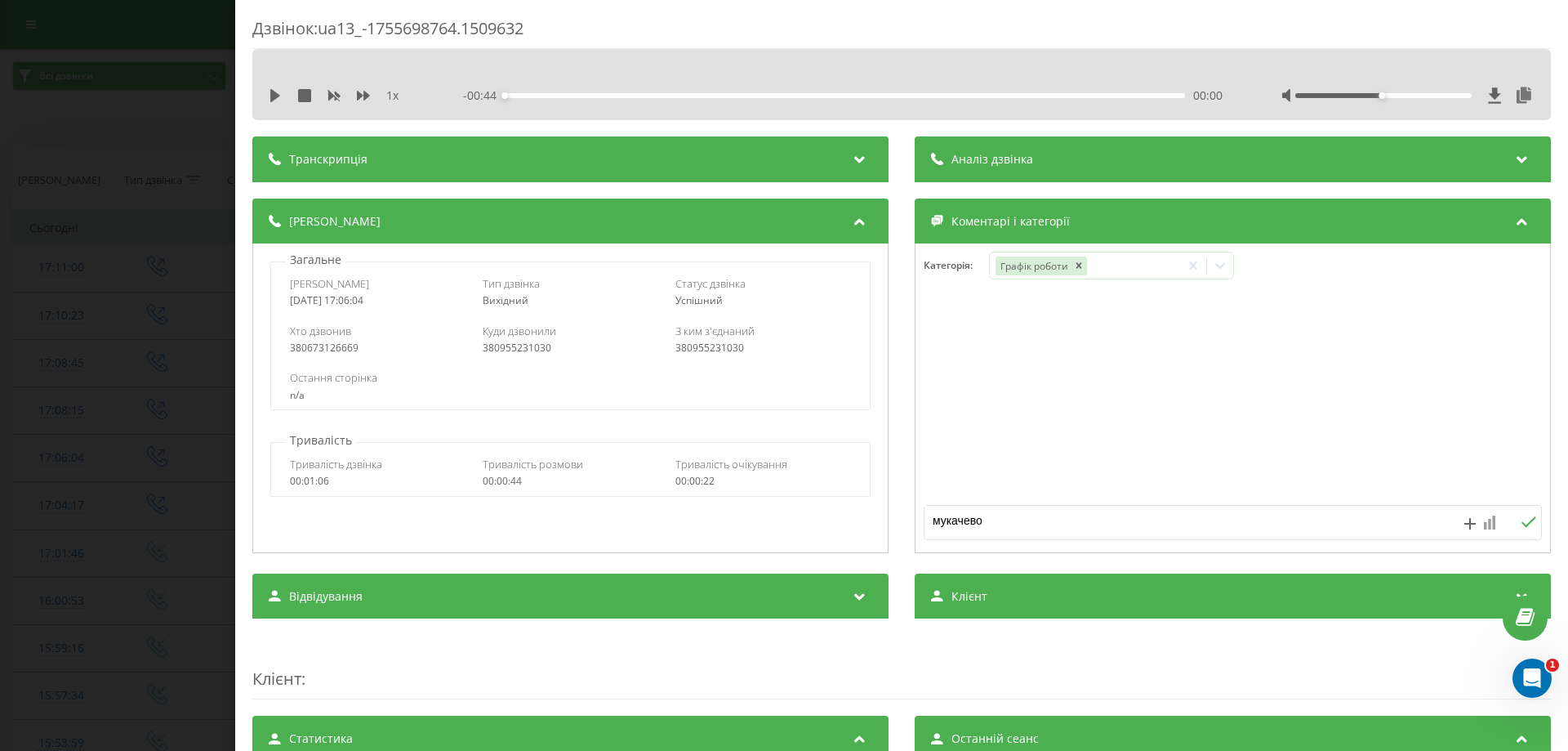
type textarea "мукачево"
click at [1484, 522] on icon at bounding box center [1489, 522] width 11 height 14
click at [1457, 487] on div "10" at bounding box center [1457, 488] width 21 height 17
click at [1521, 520] on icon at bounding box center [1529, 521] width 16 height 11
click at [56, 460] on div "Дзвінок : ua13_-1755698764.1509632 1 x - 00:44 00:00 00:00 Транскрипція Для AI-…" at bounding box center [784, 376] width 1568 height 751
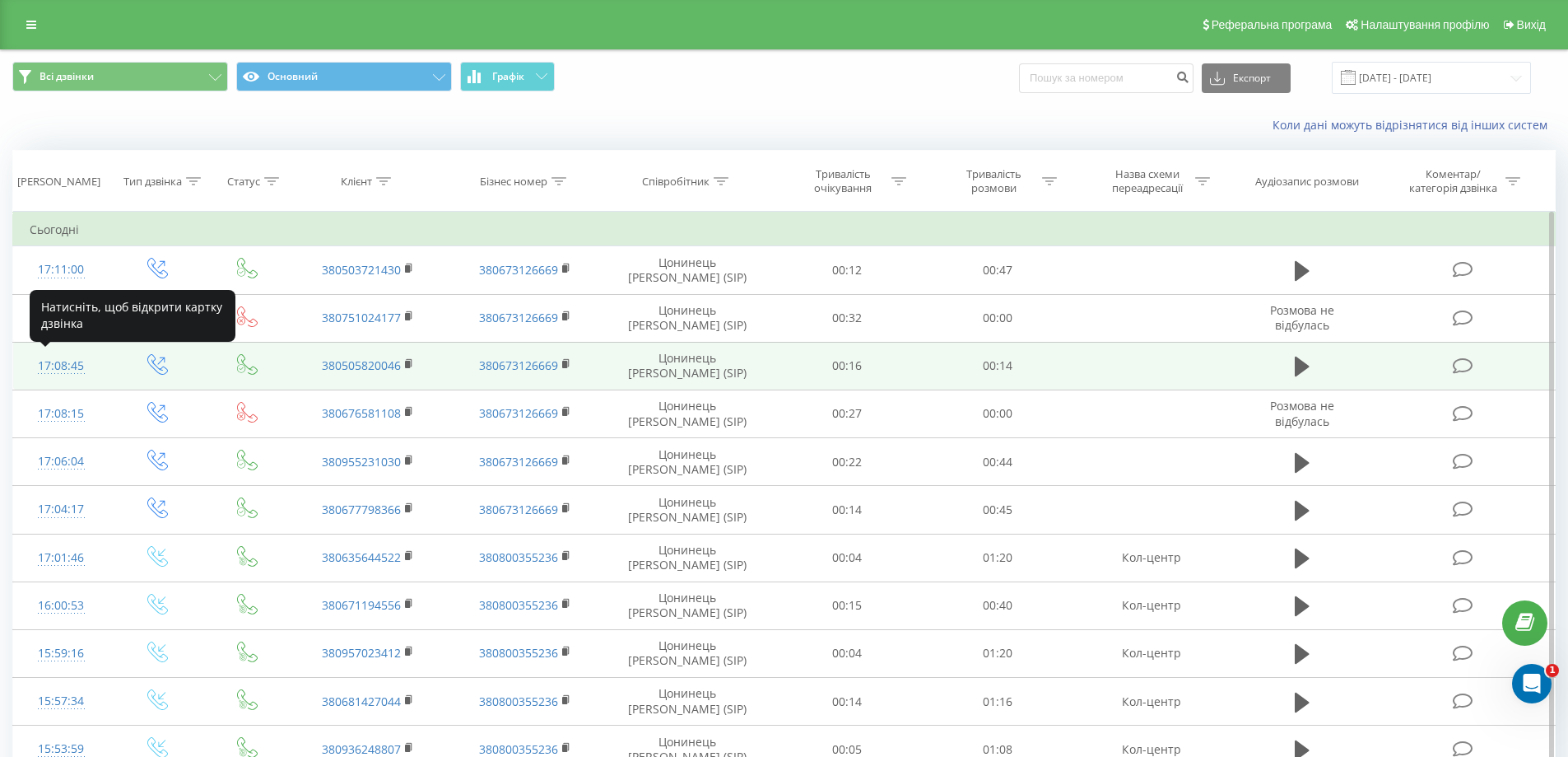
click at [45, 359] on div "17:08:45" at bounding box center [62, 366] width 64 height 32
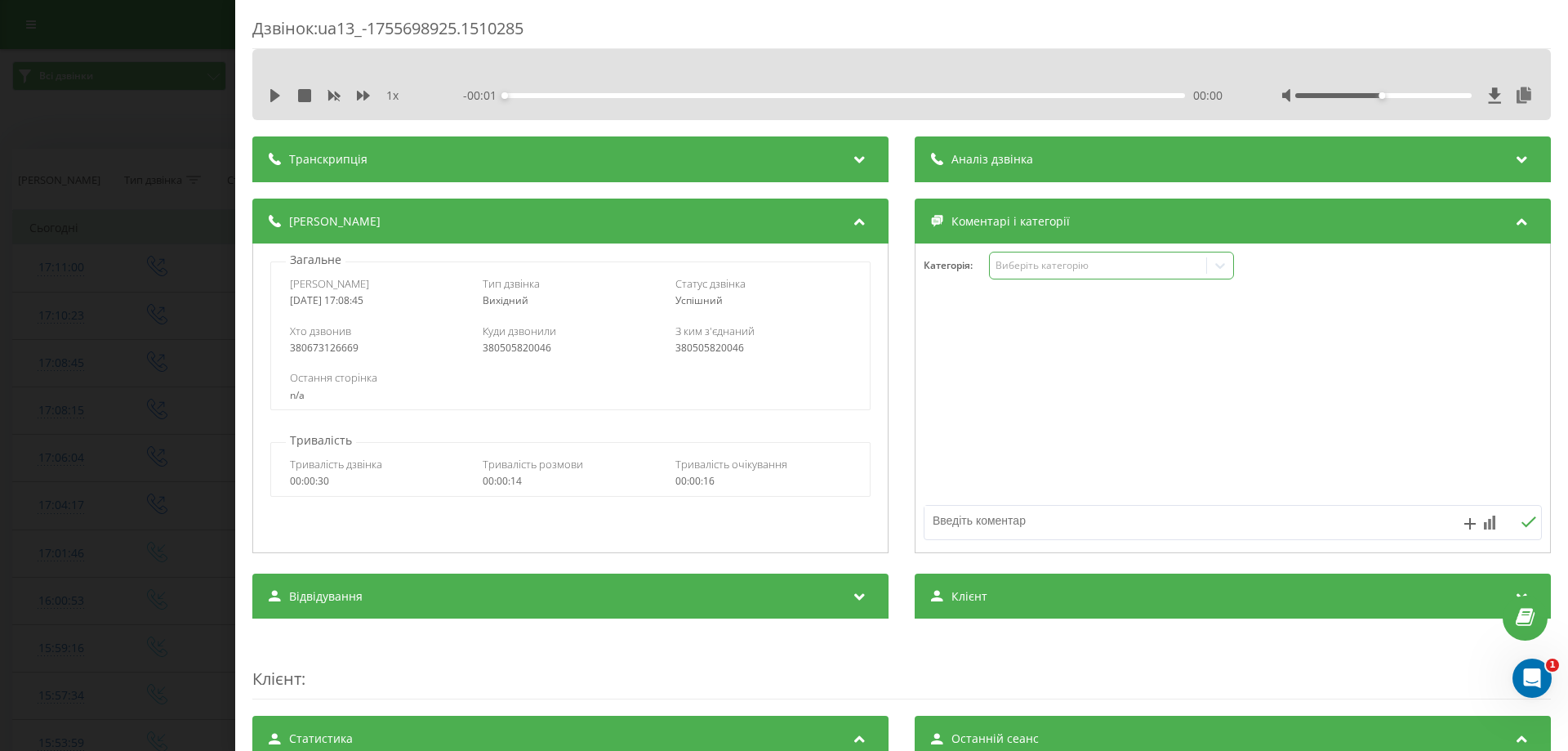
click at [1029, 271] on div "Виберіть категорію" at bounding box center [1098, 265] width 204 height 13
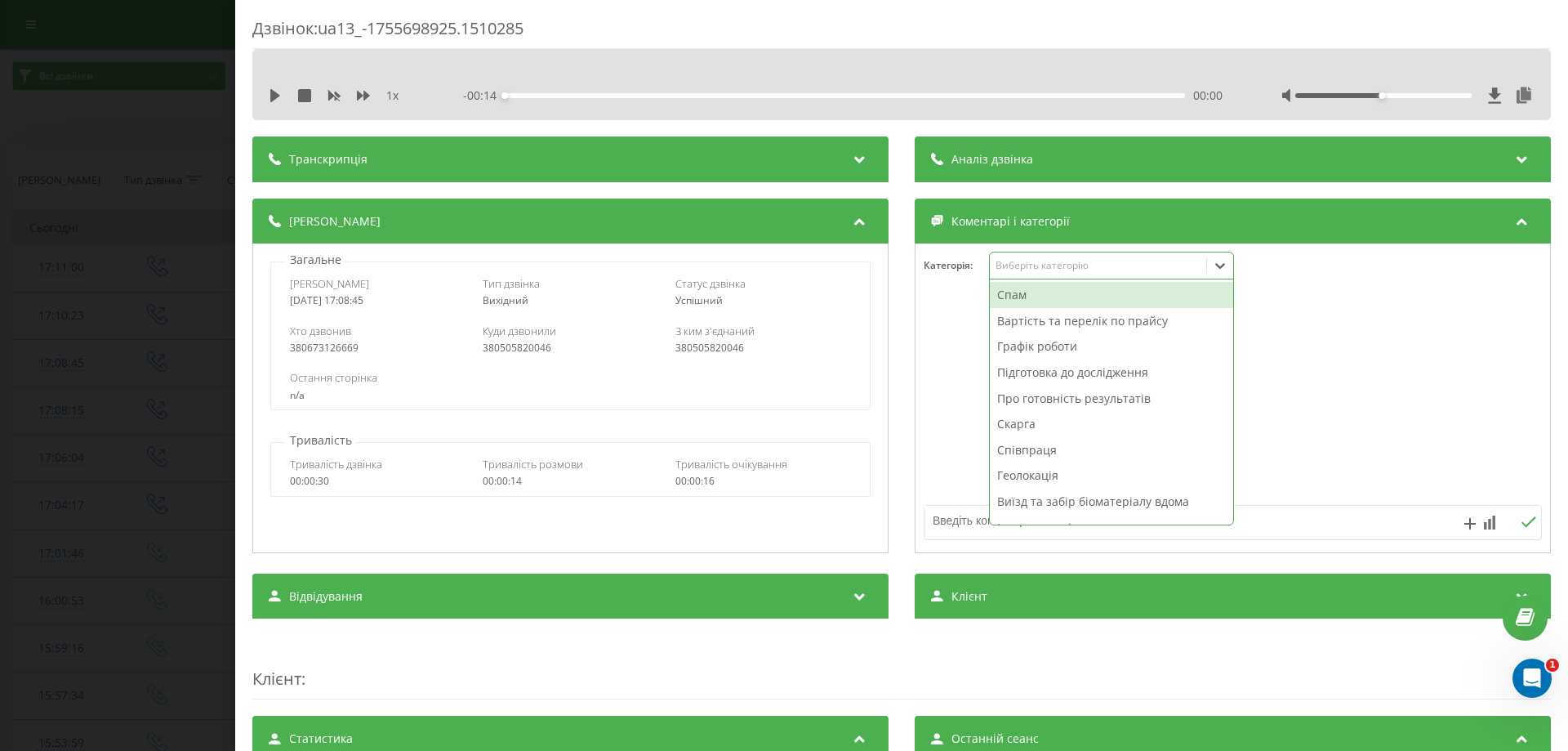
click at [1023, 291] on div "Спам" at bounding box center [1111, 295] width 243 height 26
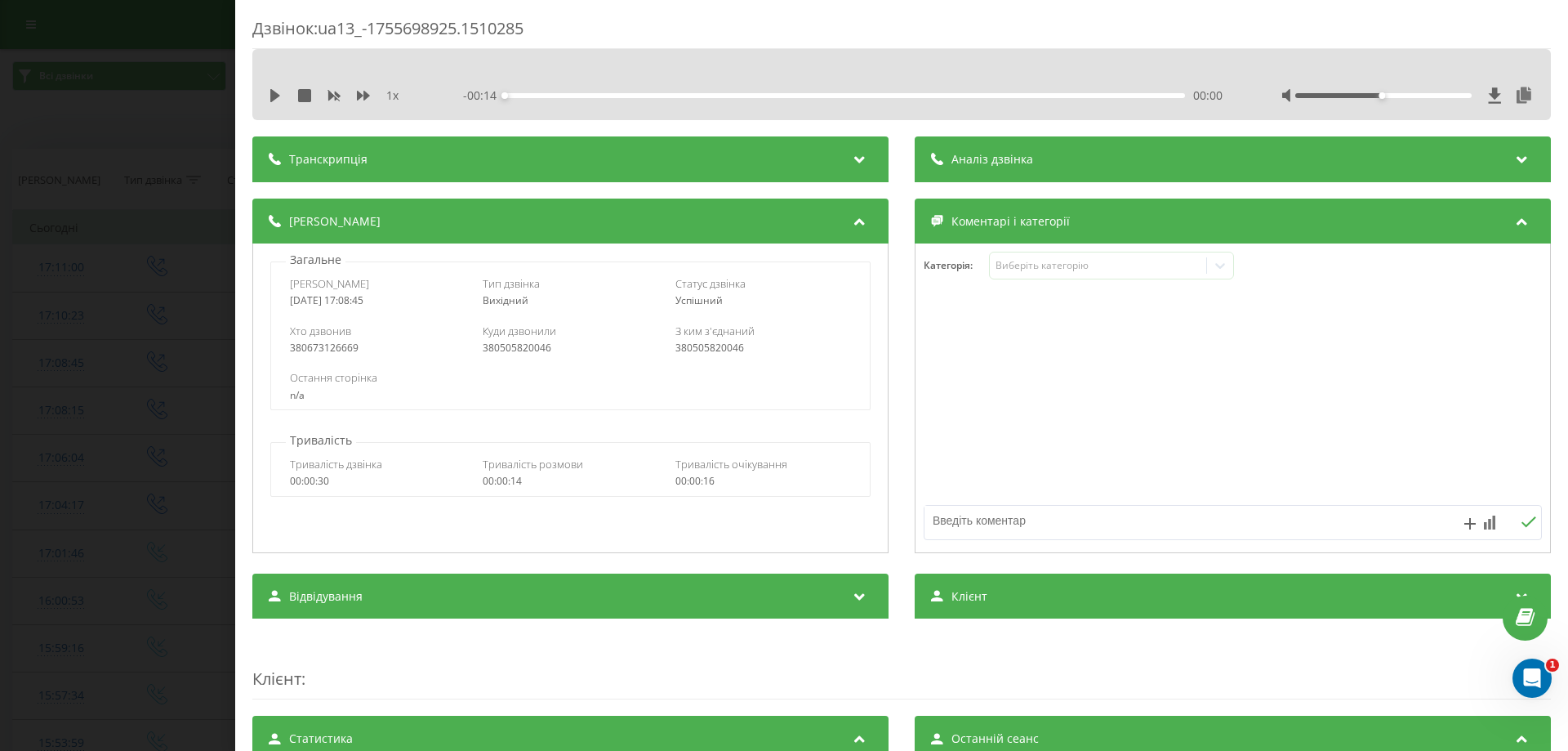
click at [942, 515] on textarea at bounding box center [1171, 520] width 493 height 30
type textarea "неактуально"
click at [1488, 521] on rect at bounding box center [1490, 524] width 4 height 11
click at [1452, 490] on div "10" at bounding box center [1457, 488] width 21 height 17
click at [1521, 523] on icon at bounding box center [1529, 521] width 15 height 11
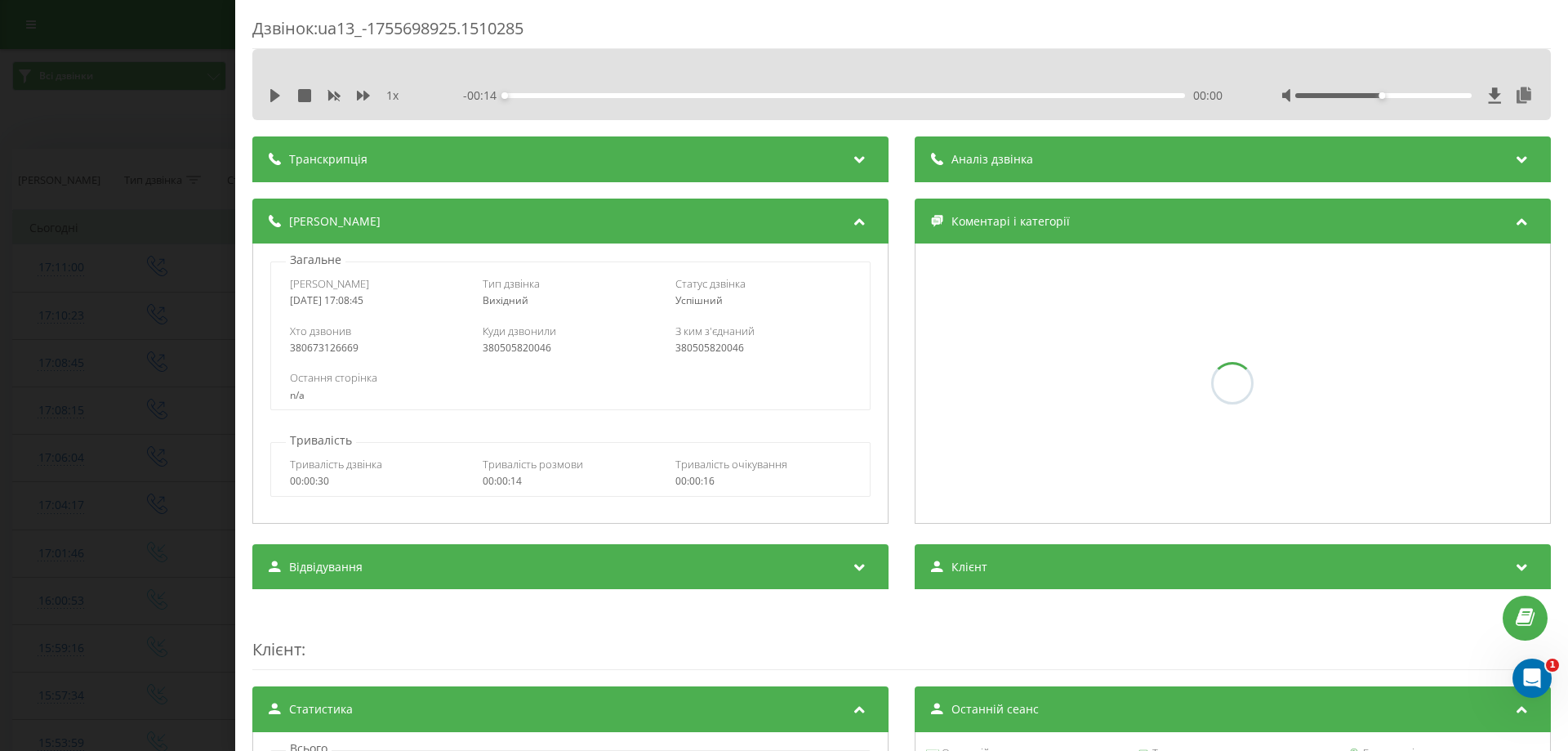
click at [91, 262] on div "Дзвінок : ua13_-1755698925.1510285 1 x - 00:14 00:00 00:00 Транскрипція Для AI-…" at bounding box center [784, 376] width 1568 height 751
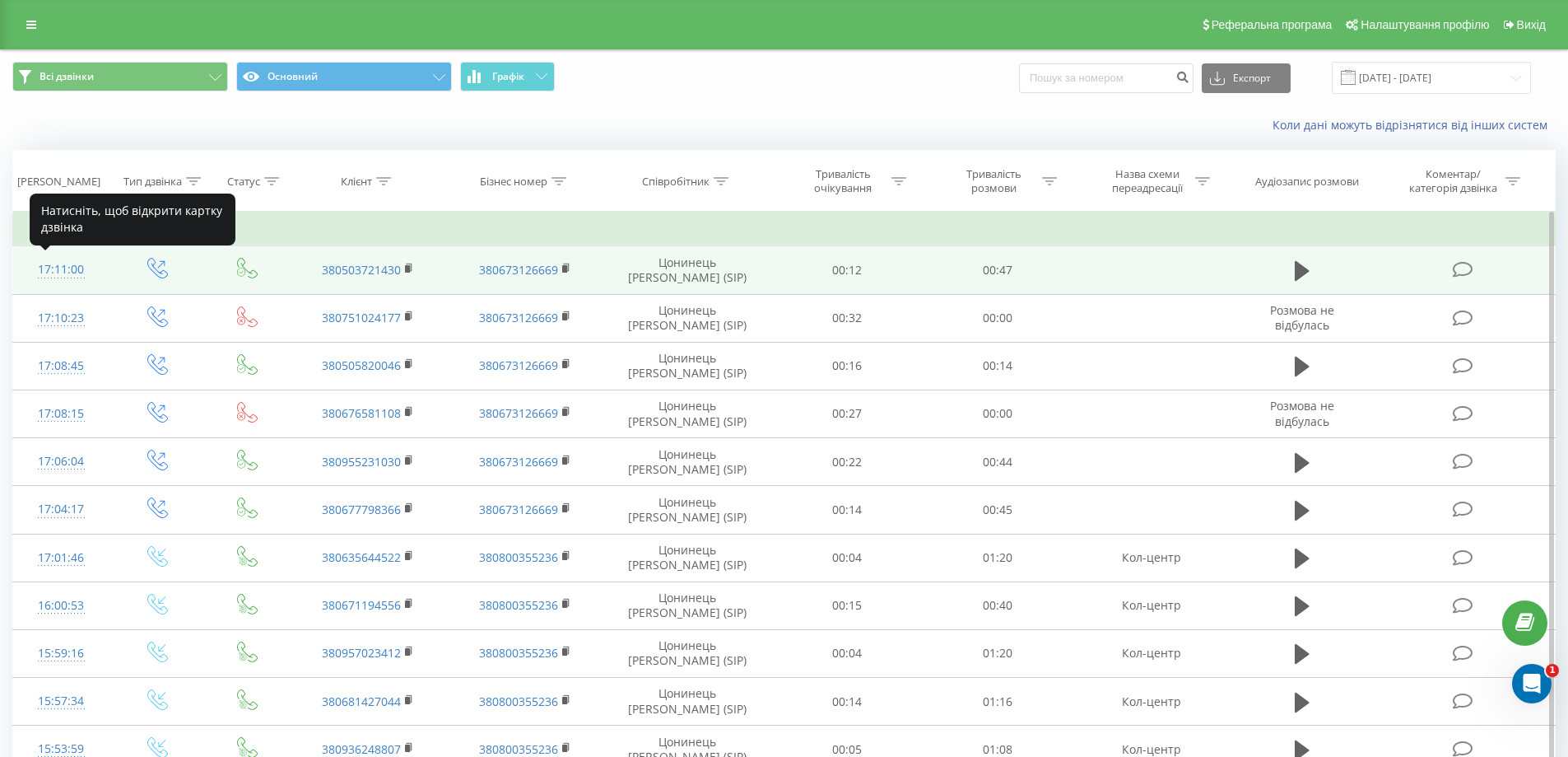
click at [56, 265] on div "17:11:00" at bounding box center [62, 270] width 64 height 32
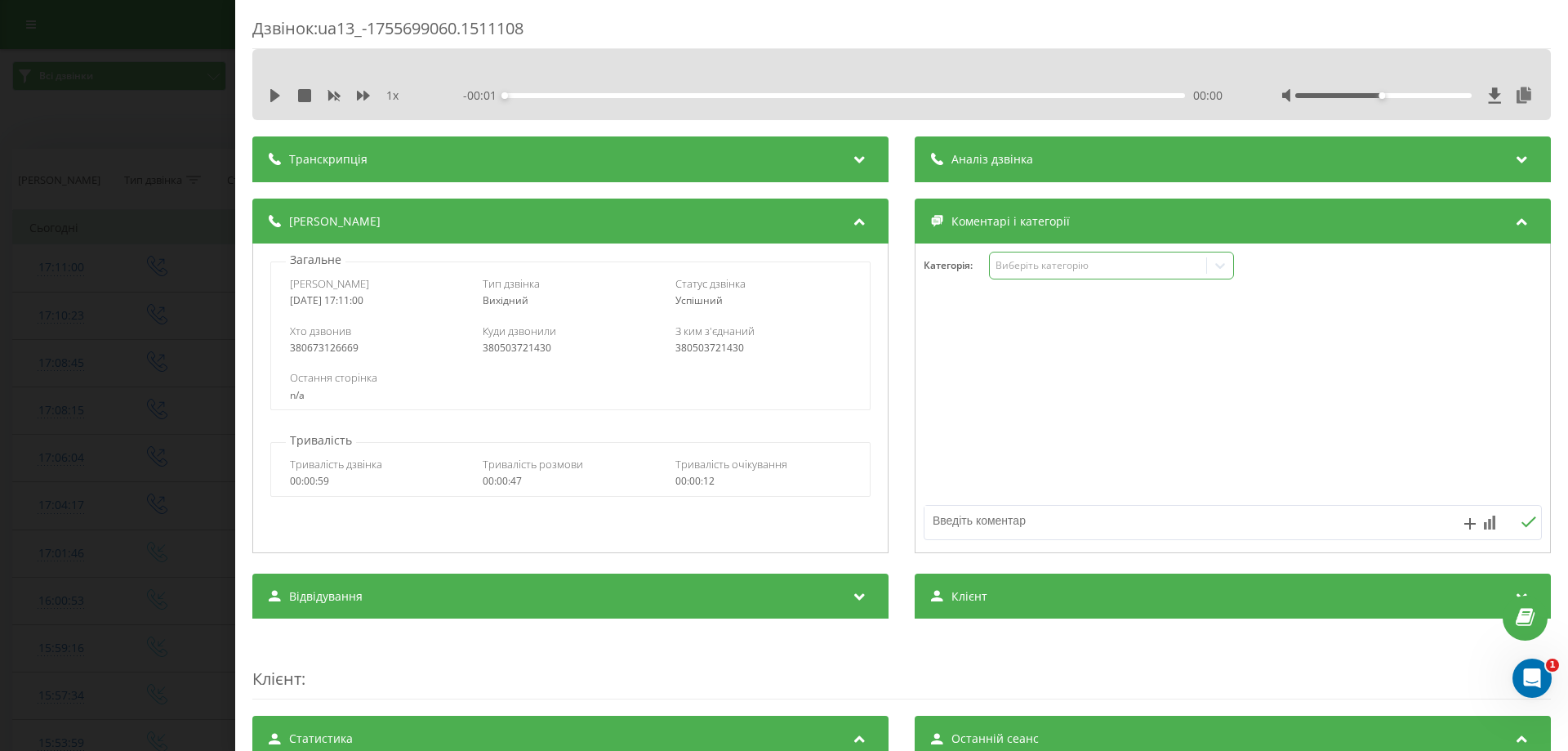
click at [1021, 260] on div "Виберіть категорію" at bounding box center [1098, 265] width 204 height 13
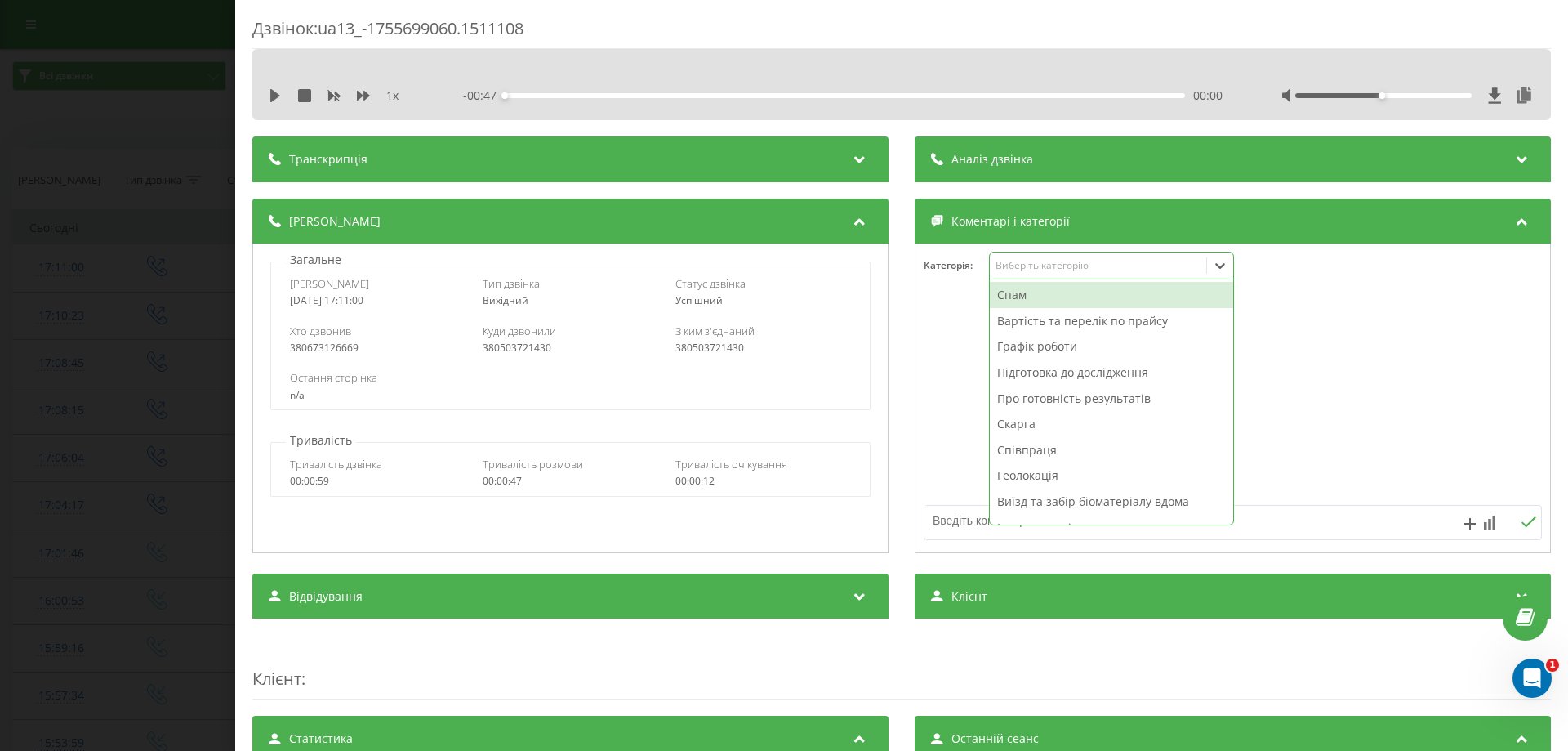
click at [1021, 289] on div "Спам" at bounding box center [1111, 295] width 243 height 26
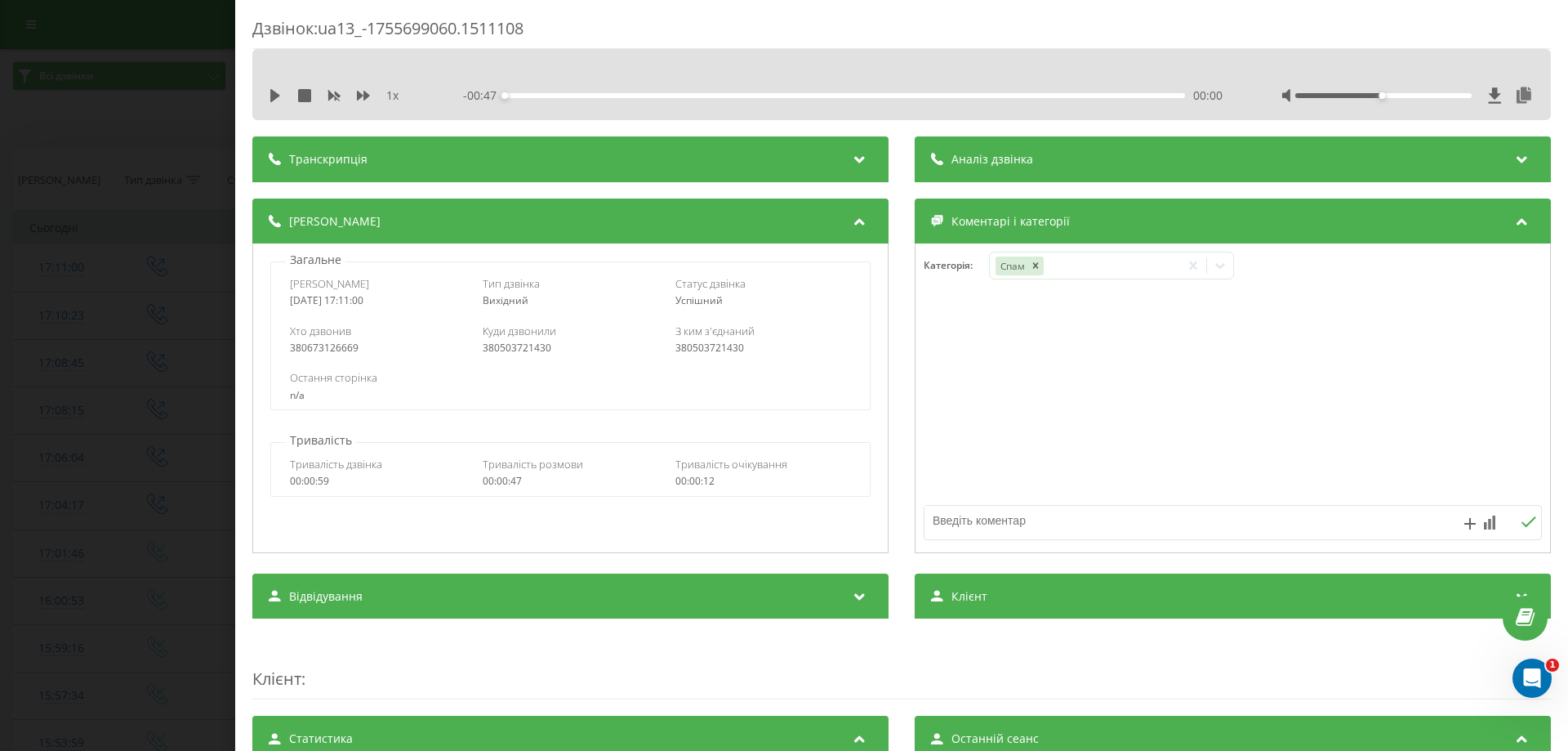
drag, startPoint x: 935, startPoint y: 537, endPoint x: 933, endPoint y: 525, distance: 12.2
click at [935, 535] on div at bounding box center [1171, 522] width 493 height 33
click at [932, 525] on textarea at bounding box center [1171, 520] width 493 height 30
type textarea "неактуально"
click at [1484, 515] on icon at bounding box center [1489, 522] width 11 height 14
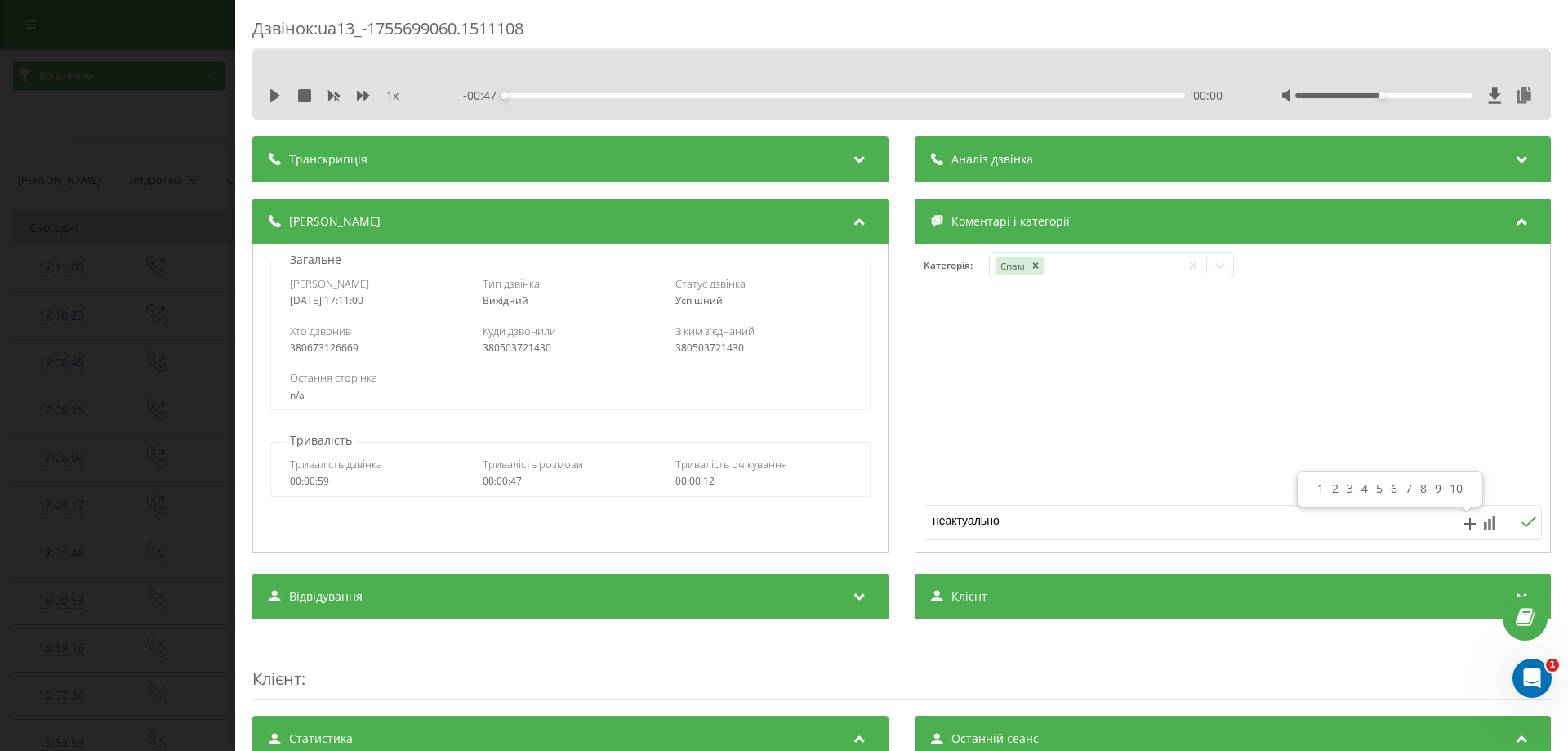
click at [1460, 490] on div "10" at bounding box center [1457, 488] width 21 height 17
click at [1521, 525] on icon at bounding box center [1529, 521] width 16 height 11
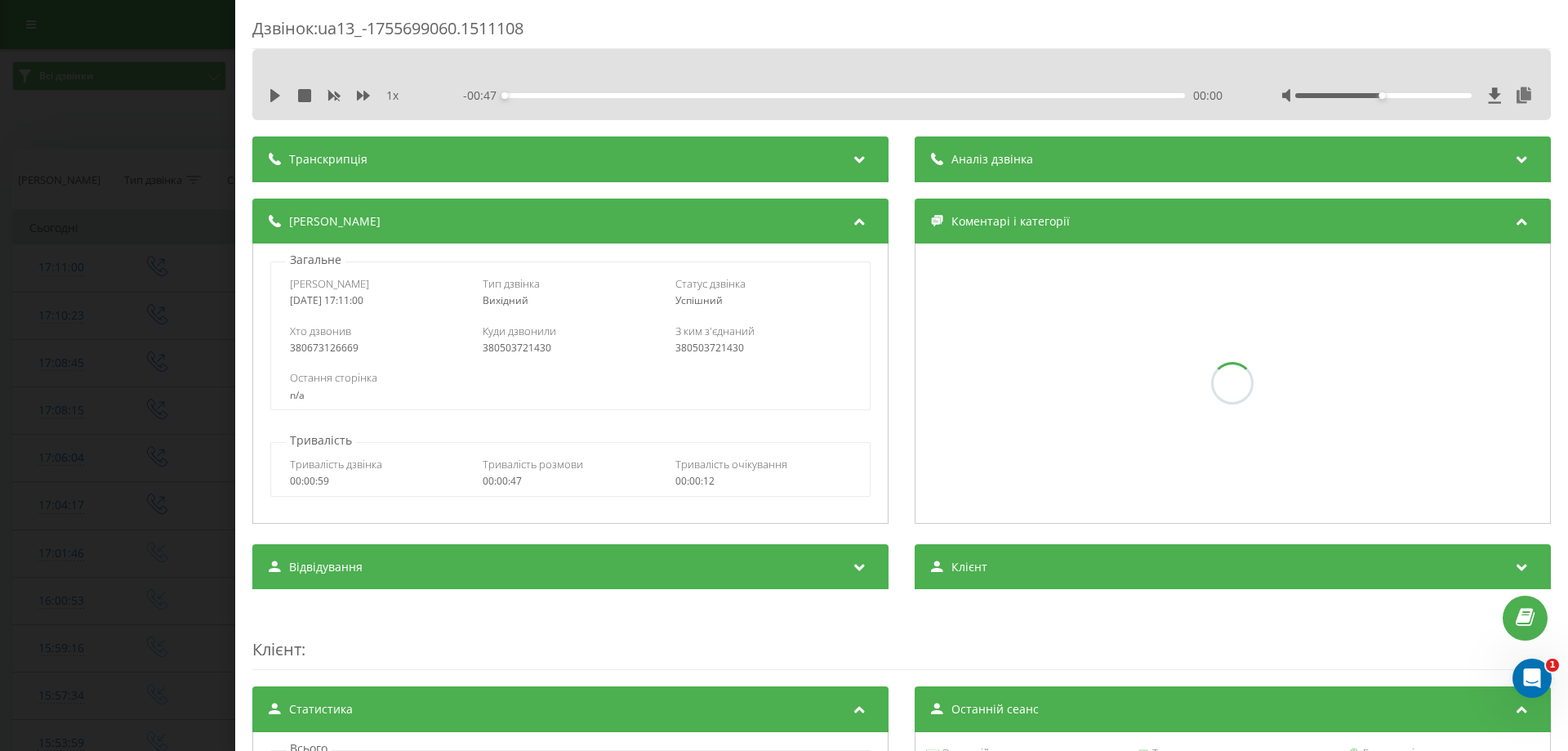
click at [89, 448] on div "Дзвінок : ua13_-1755699060.1511108 1 x - 00:47 00:00 00:00 Транскрипція Для AI-…" at bounding box center [784, 376] width 1568 height 751
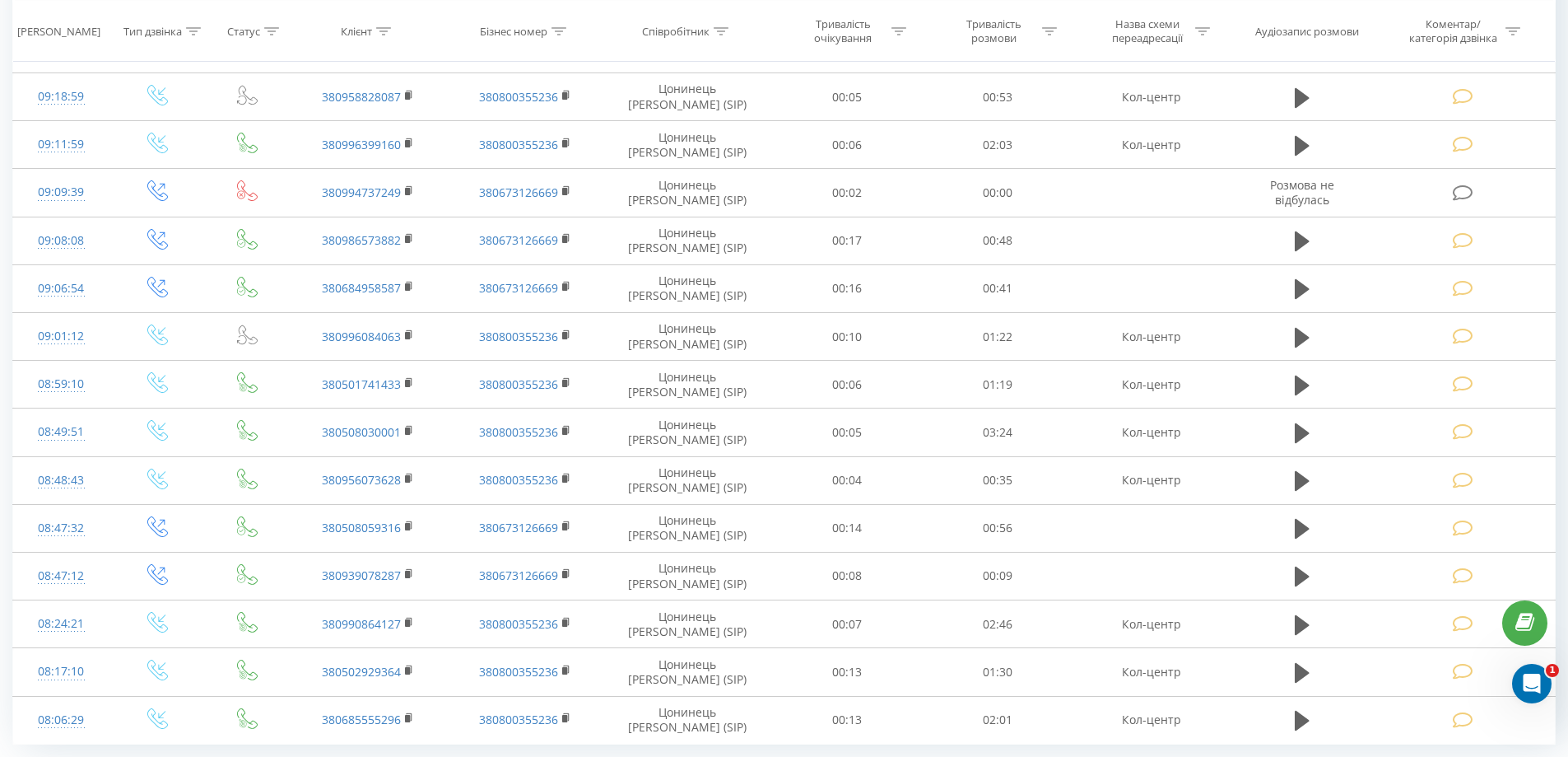
scroll to position [1420, 0]
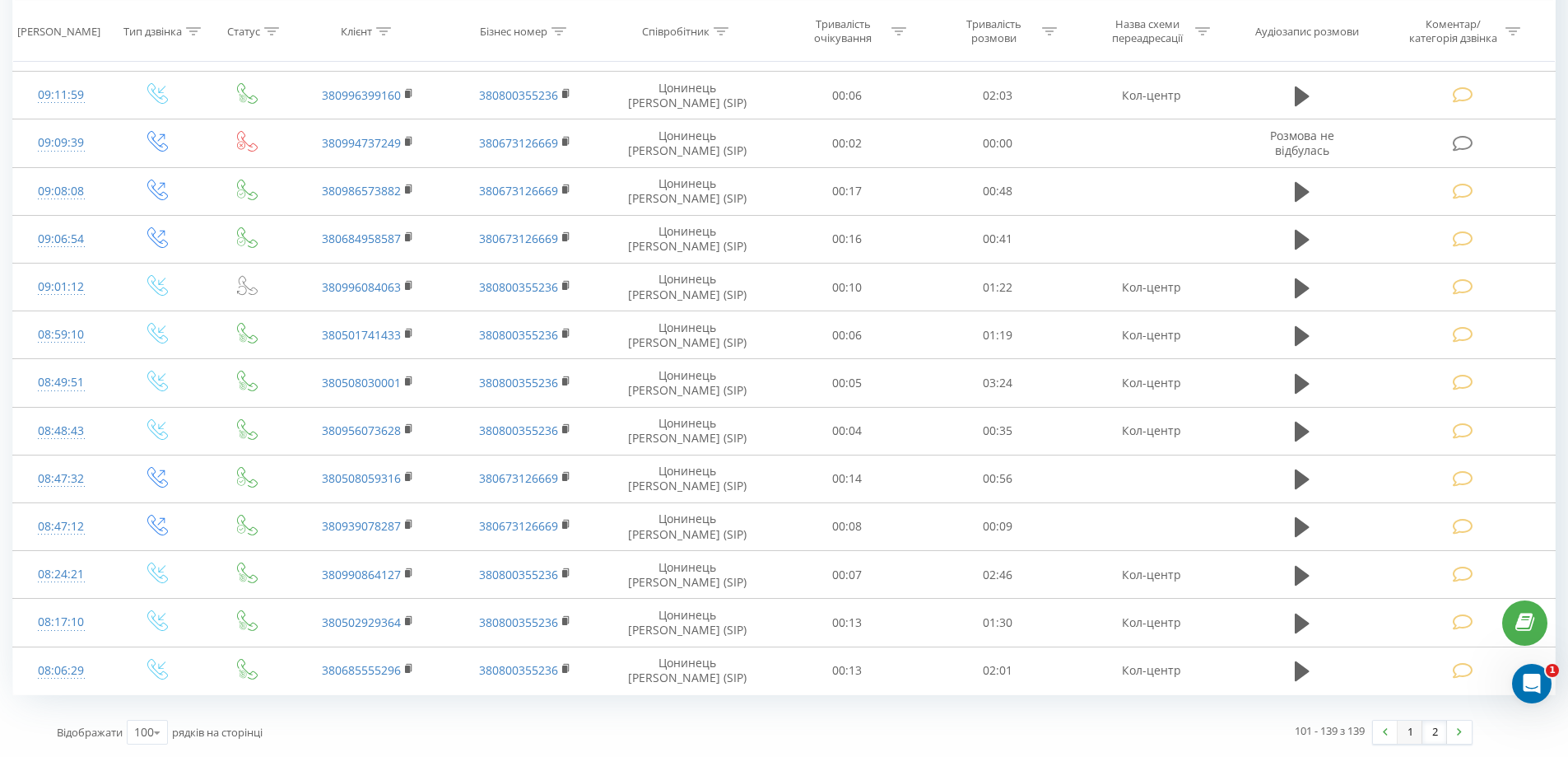
click at [1412, 730] on link "1" at bounding box center [1411, 732] width 25 height 23
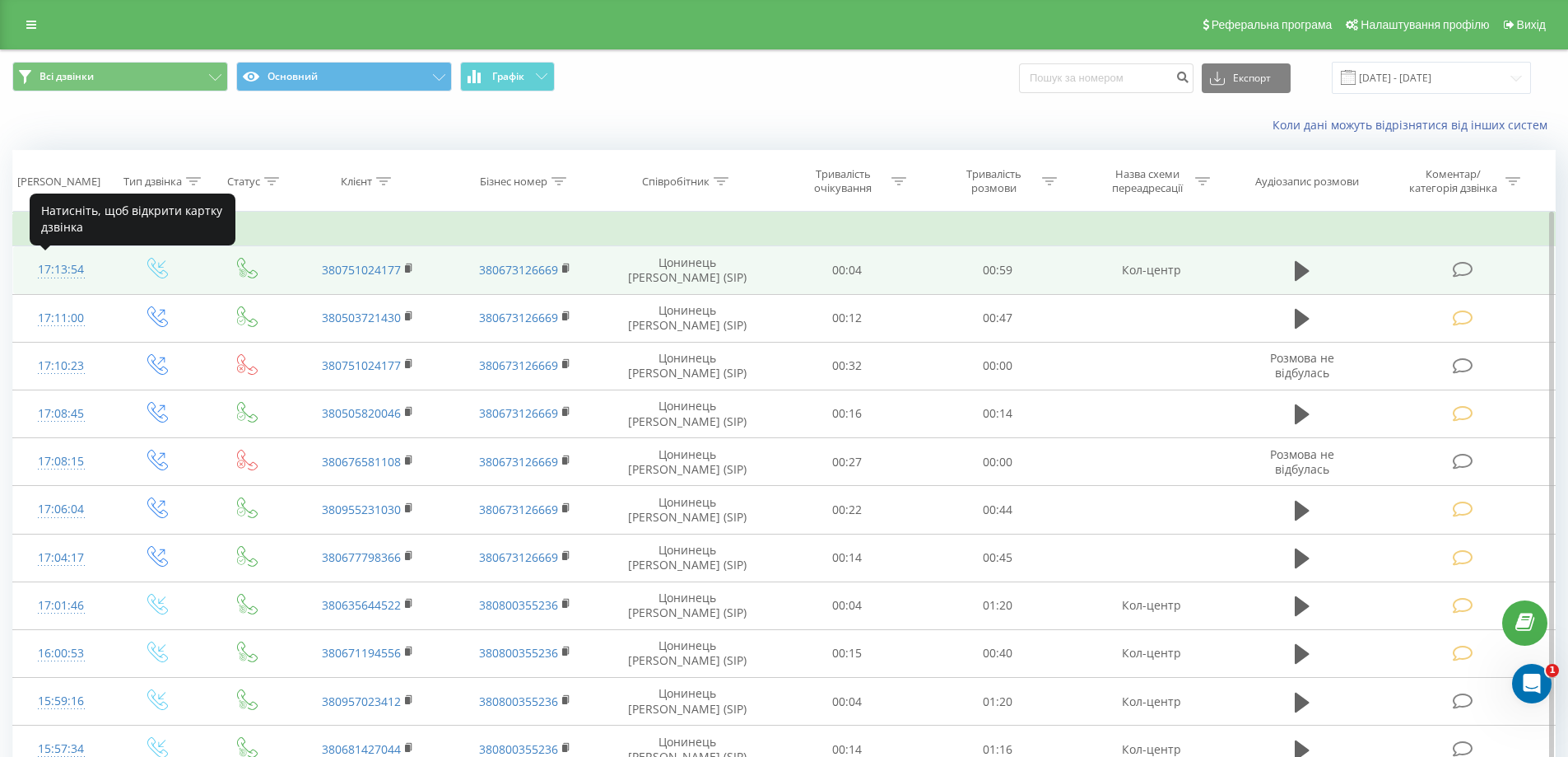
click at [54, 268] on div "17:13:54" at bounding box center [62, 270] width 64 height 32
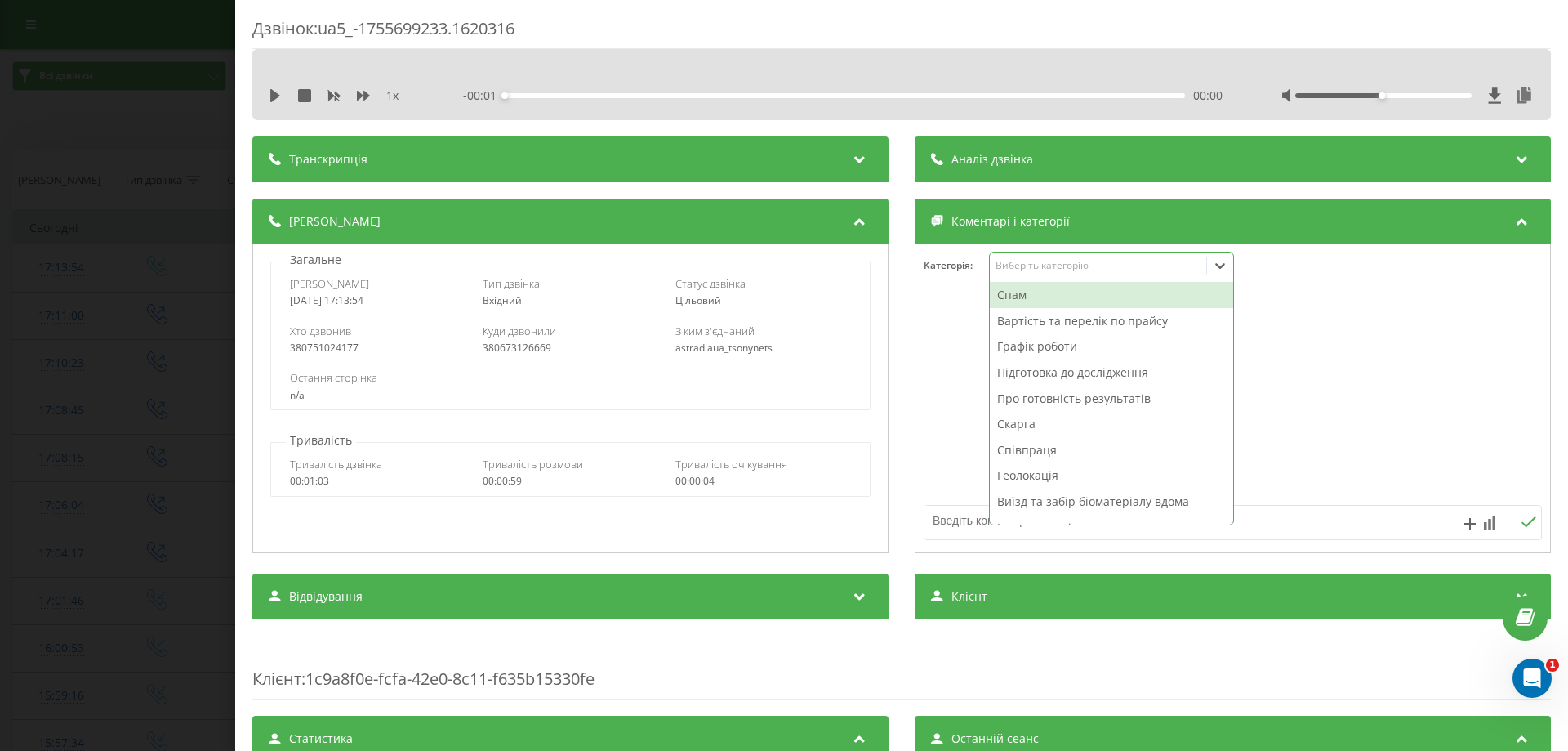
click at [990, 270] on div "Виберіть категорію" at bounding box center [1098, 266] width 217 height 16
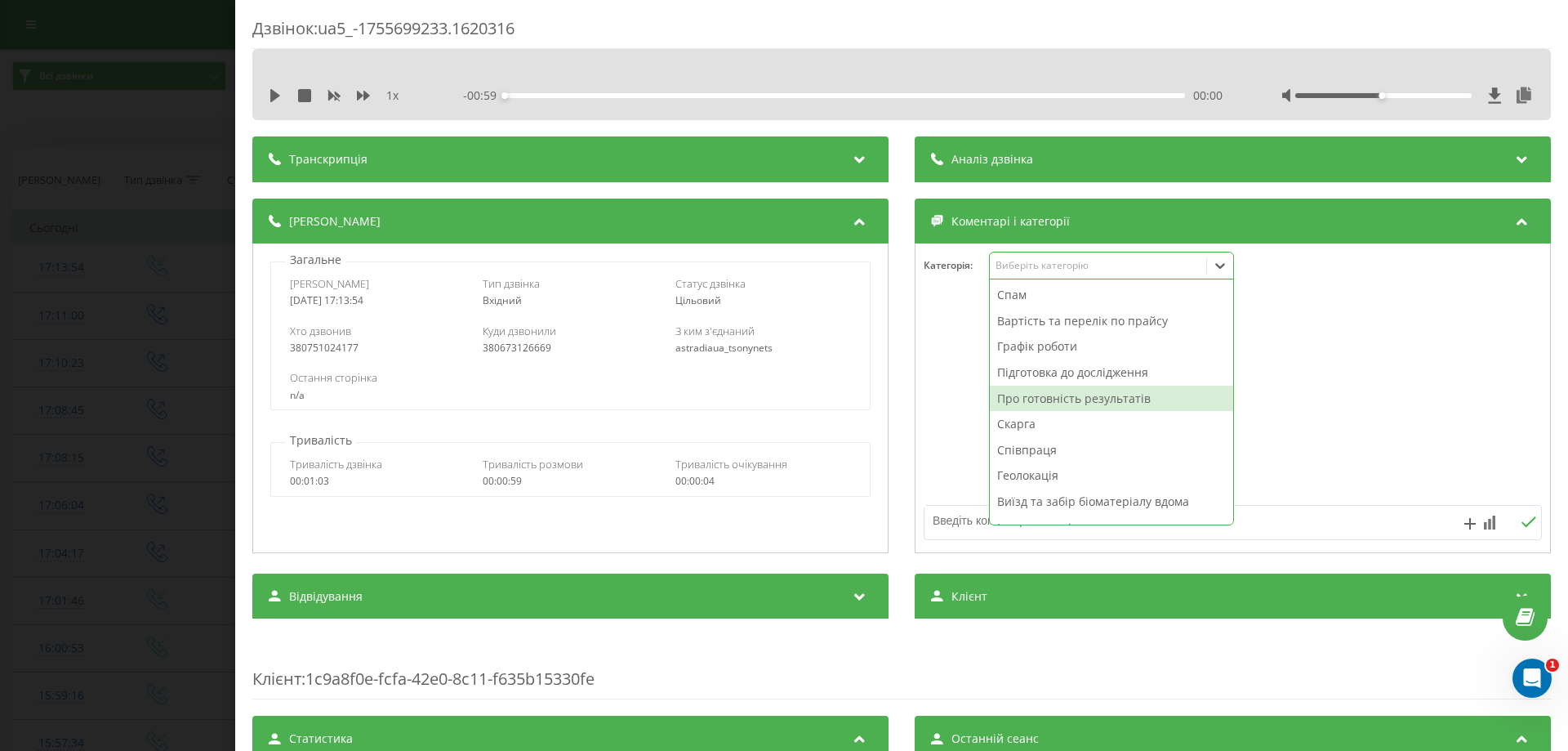
click at [1013, 401] on div "Про готовність результатів" at bounding box center [1111, 398] width 243 height 26
click at [967, 513] on textarea at bounding box center [1171, 520] width 493 height 30
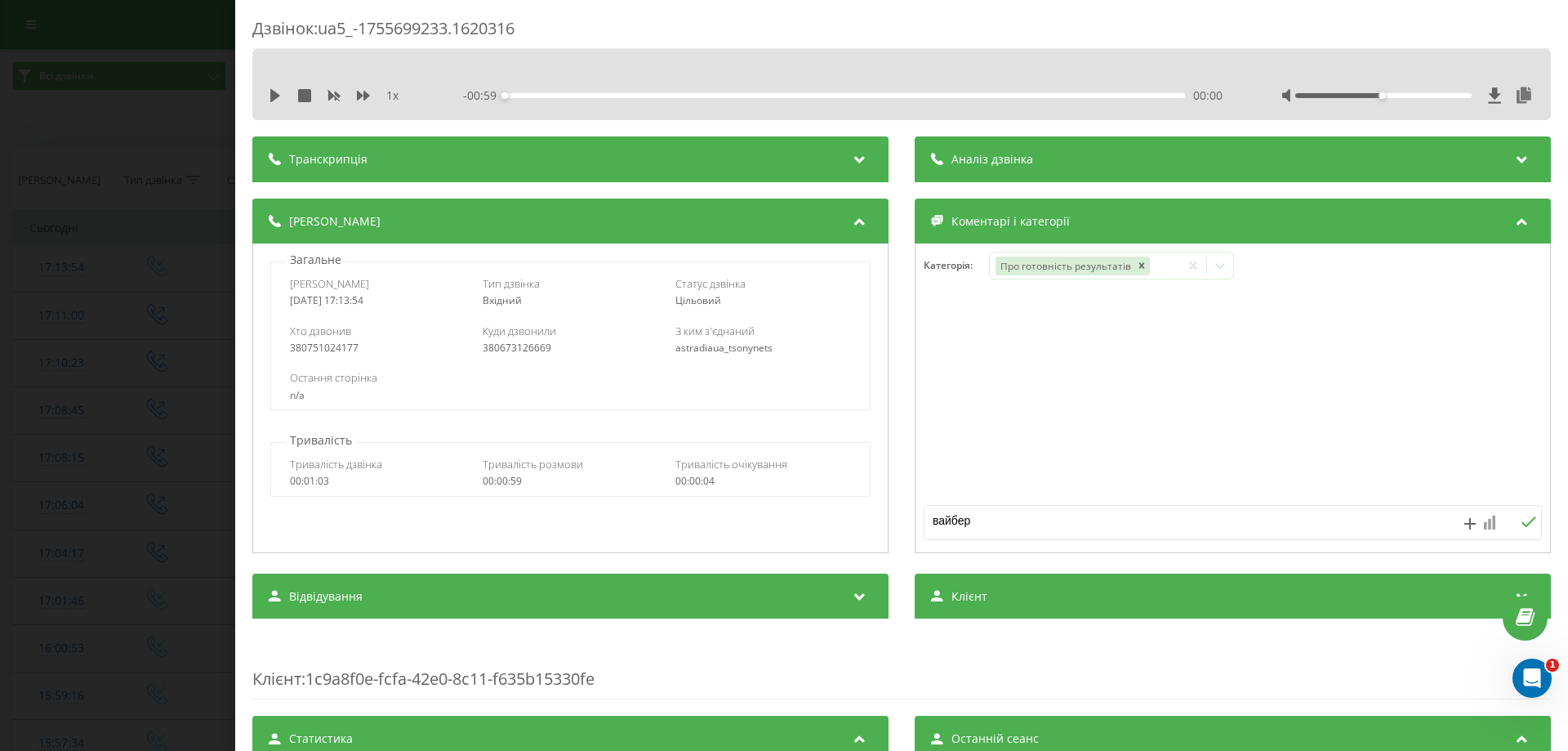
type textarea "вайбер"
click at [1484, 520] on icon at bounding box center [1489, 522] width 11 height 14
click at [1461, 490] on div "10" at bounding box center [1457, 488] width 21 height 17
click at [1521, 519] on icon at bounding box center [1529, 521] width 15 height 11
click at [27, 276] on div "Дзвінок : ua5_-1755699233.1620316 1 x - 00:59 00:00 00:00 Транскрипція Для AI-а…" at bounding box center [784, 376] width 1568 height 751
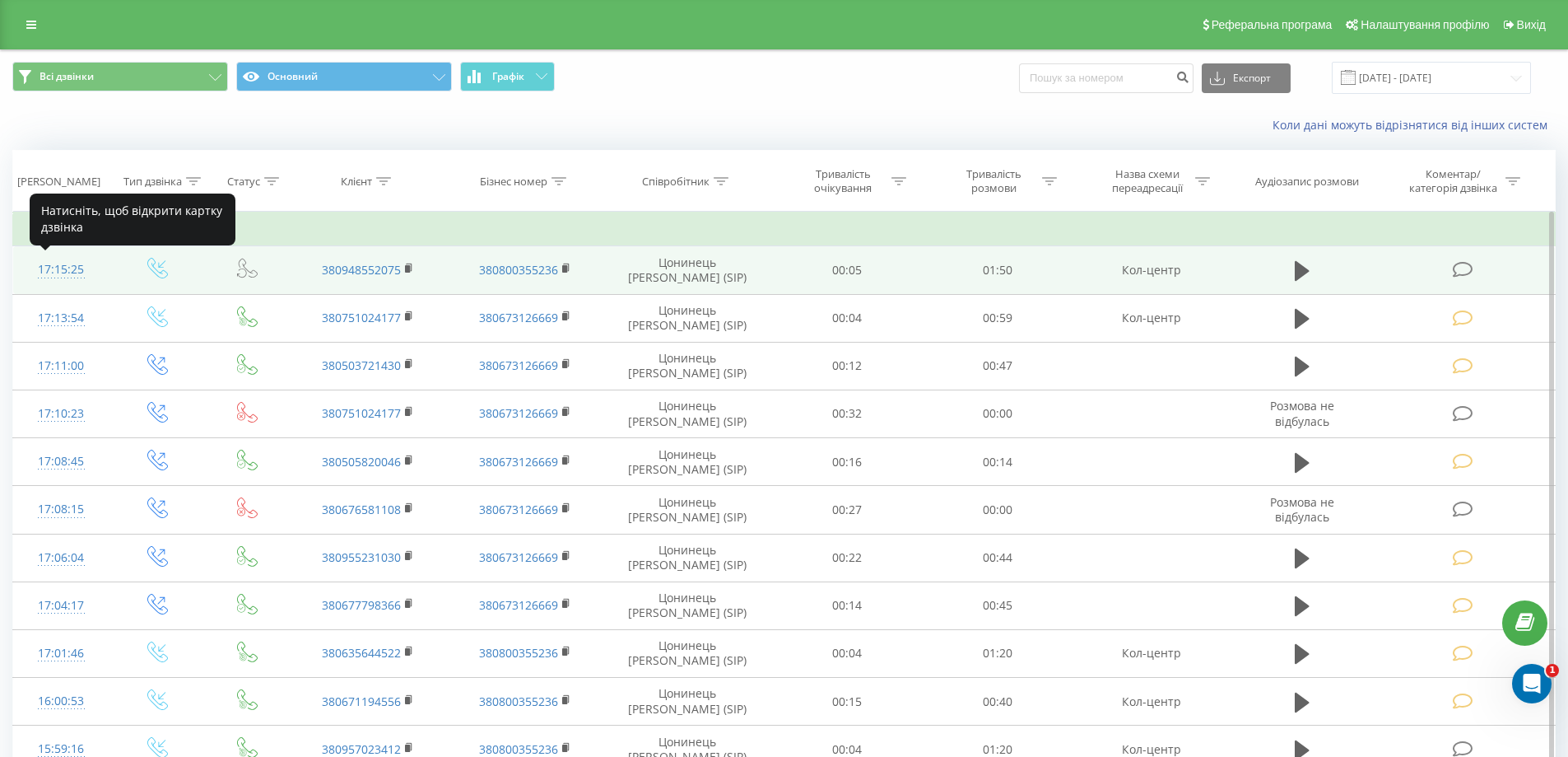
click at [70, 279] on div "17:15:25" at bounding box center [62, 270] width 64 height 32
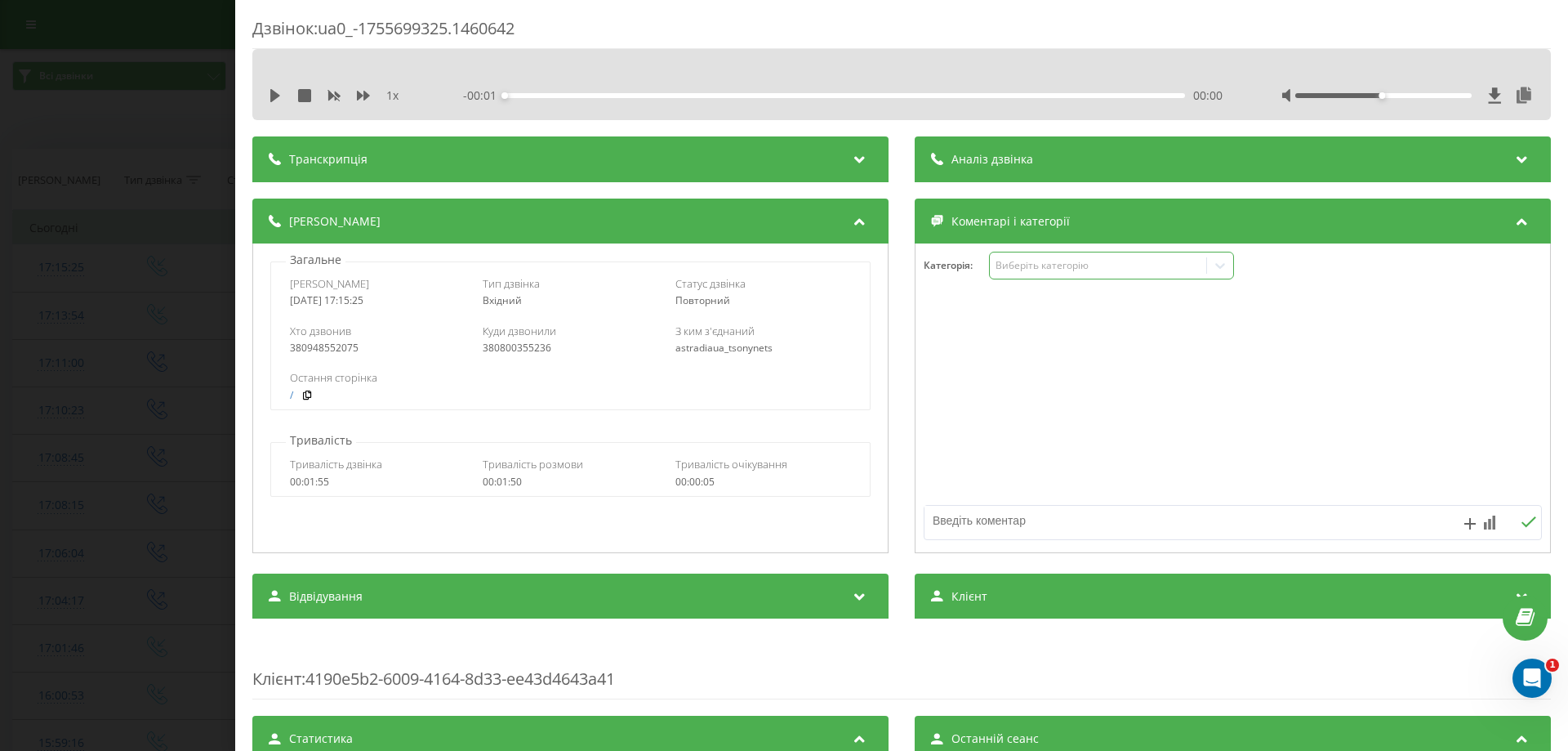
click at [1022, 260] on div "Виберіть категорію" at bounding box center [1098, 265] width 204 height 13
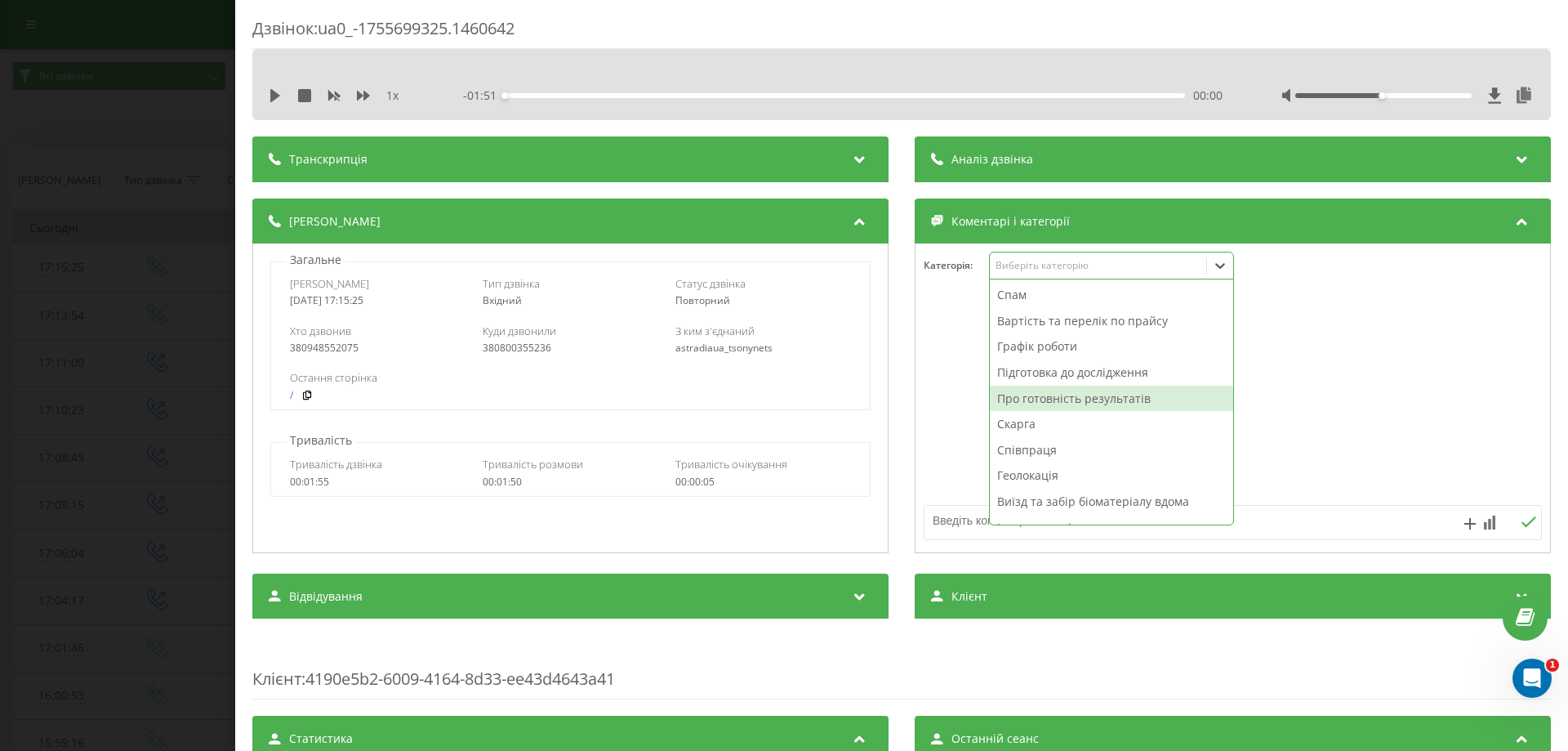
click at [1021, 396] on div "Про готовність результатів" at bounding box center [1111, 398] width 243 height 26
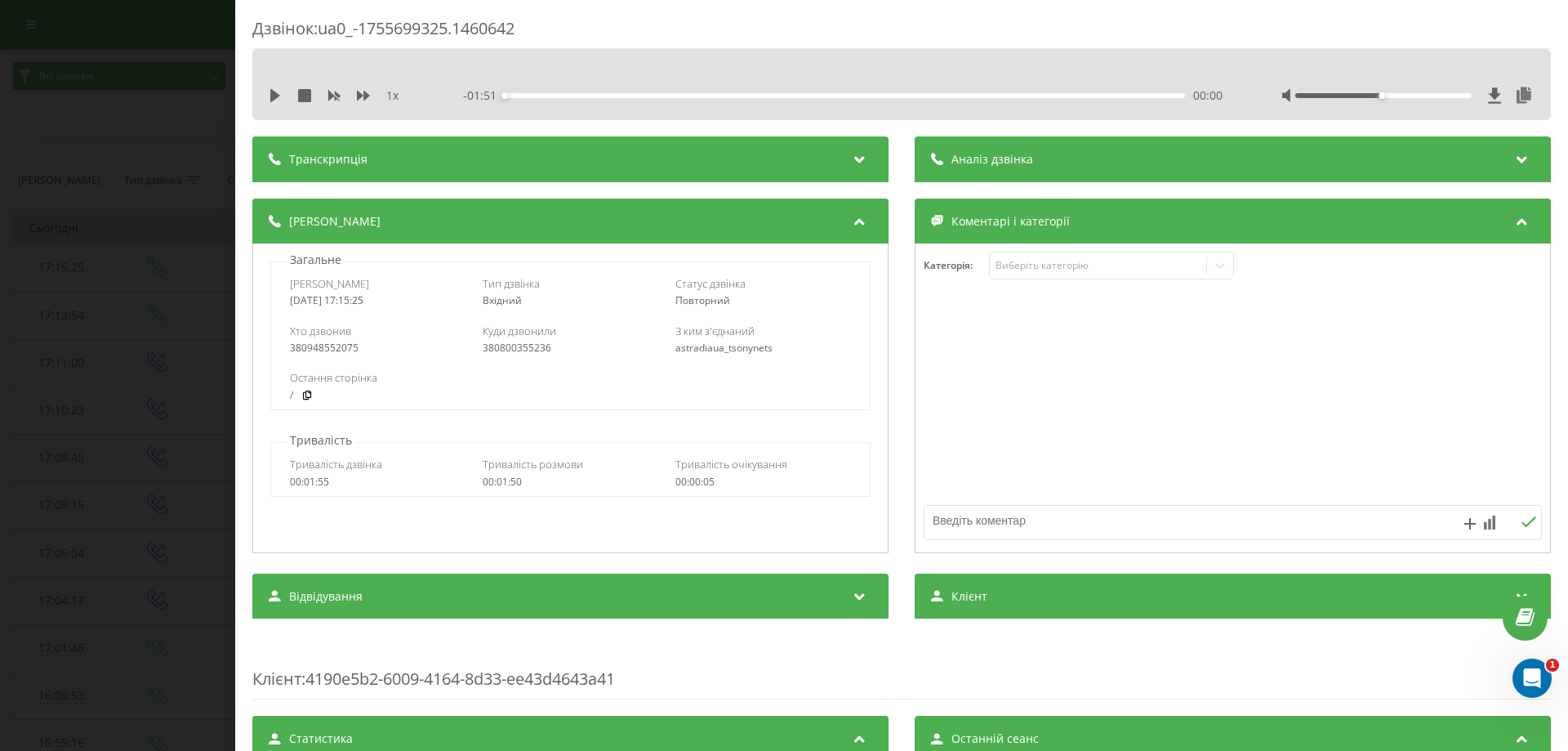
drag, startPoint x: 957, startPoint y: 514, endPoint x: 914, endPoint y: 489, distance: 49.7
click at [935, 496] on div at bounding box center [1233, 425] width 634 height 247
type textarea "вайбер"
click at [1493, 524] on rect at bounding box center [1495, 522] width 4 height 14
click at [1460, 489] on div "10" at bounding box center [1457, 488] width 21 height 17
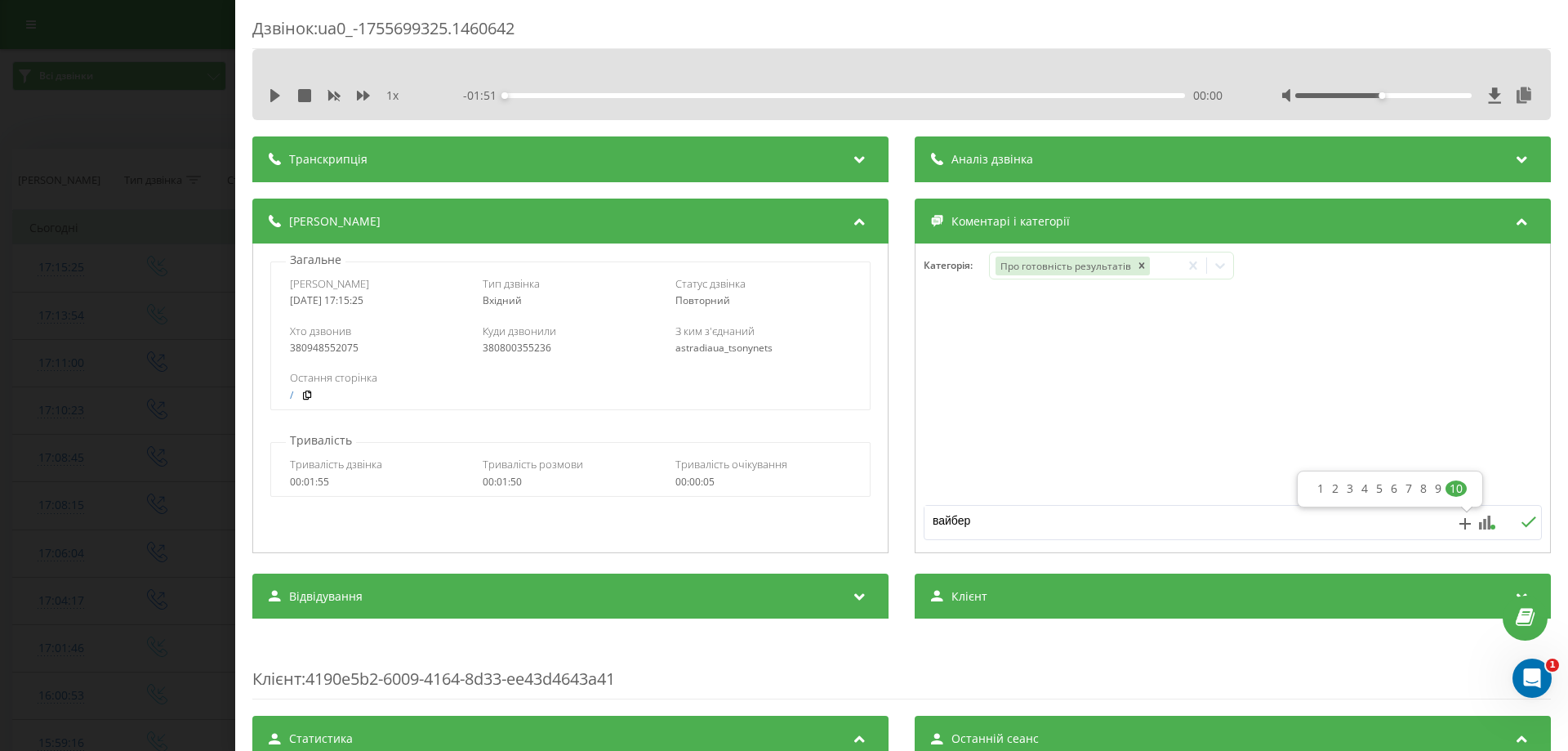
click at [1521, 519] on icon at bounding box center [1529, 521] width 16 height 11
click at [28, 348] on div "Дзвінок : ua0_-1755699325.1460642 1 x - 01:51 00:00 00:00 Транскрипція Для AI-а…" at bounding box center [784, 376] width 1568 height 751
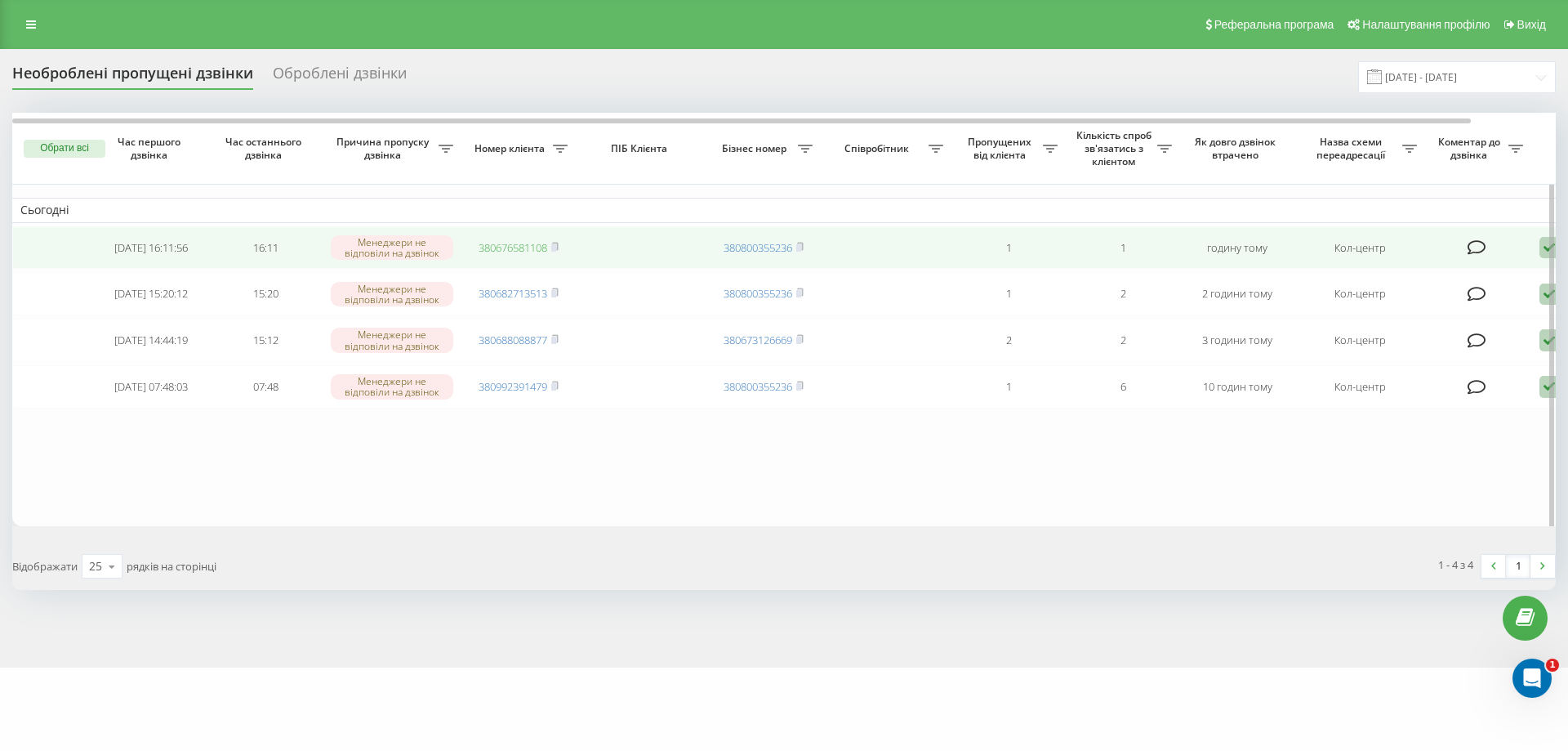
click at [531, 244] on link "380676581108" at bounding box center [513, 247] width 68 height 15
